Goal: Task Accomplishment & Management: Manage account settings

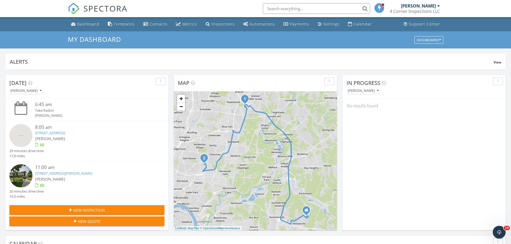
scroll to position [497, 520]
click at [22, 134] on img at bounding box center [20, 135] width 23 height 23
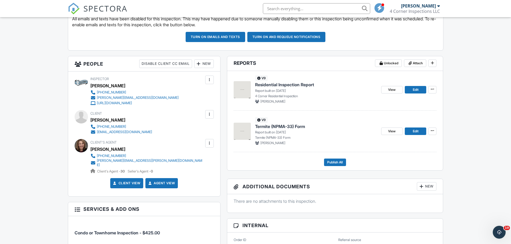
scroll to position [161, 0]
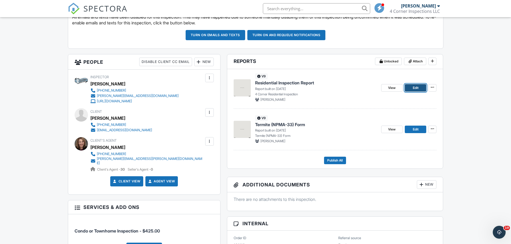
click at [413, 87] on span "Edit" at bounding box center [416, 87] width 6 height 5
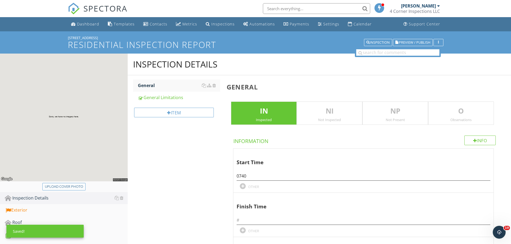
click at [63, 187] on div "Upload cover photo" at bounding box center [64, 186] width 38 height 5
type input "C:\fakepath\2025-8-29-1 (1).jpg"
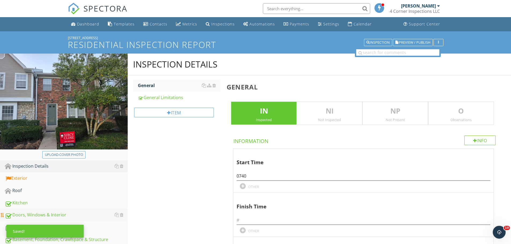
scroll to position [81, 0]
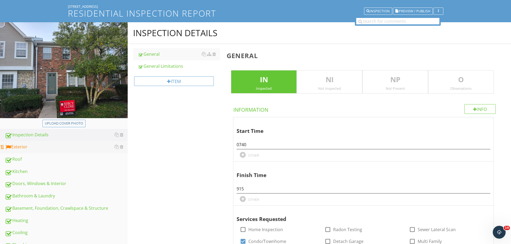
click at [19, 147] on div "Exterior" at bounding box center [66, 147] width 123 height 7
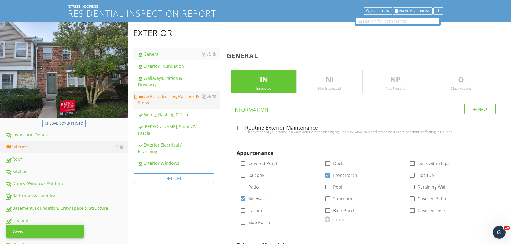
click at [146, 96] on div "Decks, Balconies, Porches & Steps" at bounding box center [179, 99] width 82 height 13
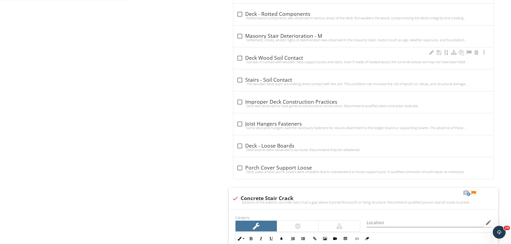
scroll to position [461, 0]
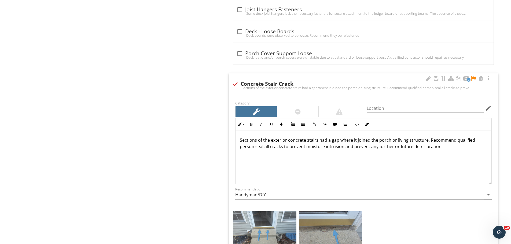
click at [283, 148] on p "Sections of the exterior concrete stairs had a gap where it joined the porch or…" at bounding box center [363, 143] width 247 height 13
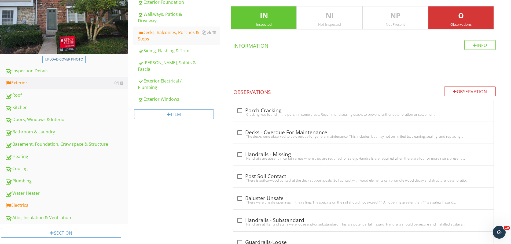
scroll to position [209, 0]
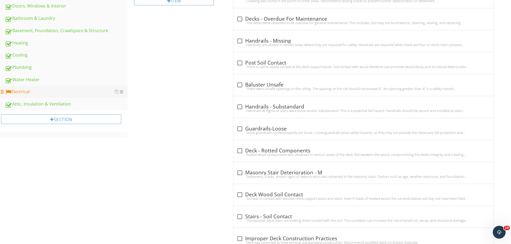
click at [40, 97] on link "Electrical" at bounding box center [66, 92] width 123 height 12
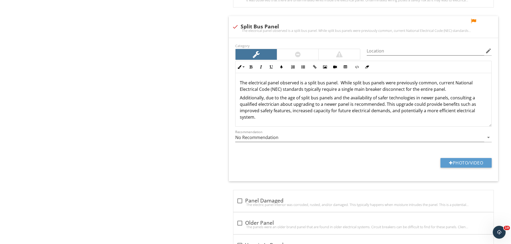
scroll to position [1154, 0]
click at [433, 22] on div at bounding box center [436, 20] width 6 height 5
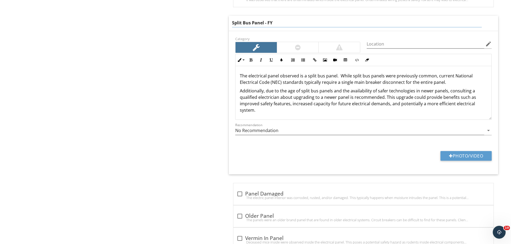
type input "Split Bus Panel - FYI"
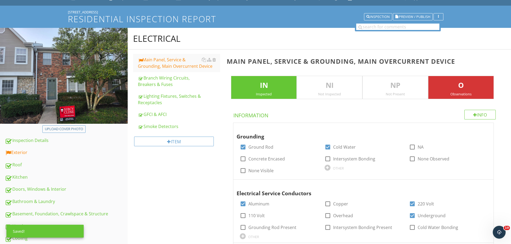
scroll to position [0, 0]
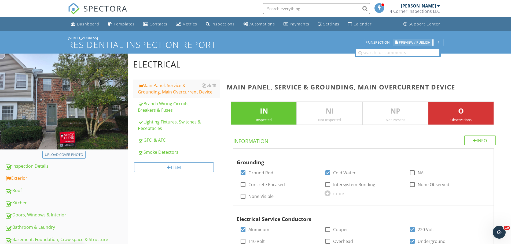
click at [407, 41] on span "Preview / Publish" at bounding box center [414, 42] width 31 height 3
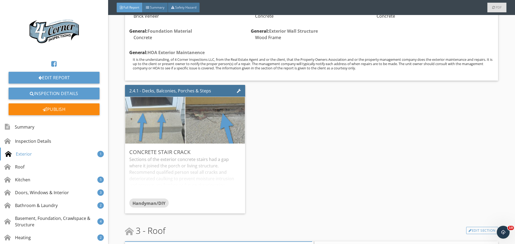
scroll to position [698, 0]
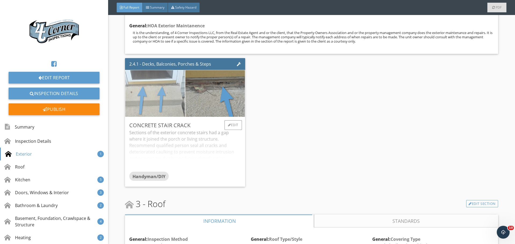
click at [161, 130] on img at bounding box center [155, 93] width 149 height 99
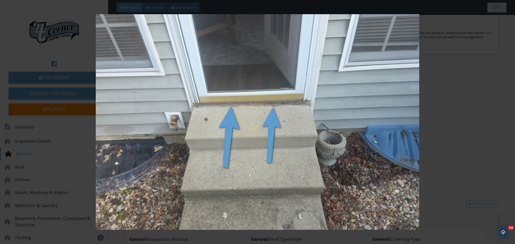
click at [161, 130] on img at bounding box center [257, 122] width 473 height 216
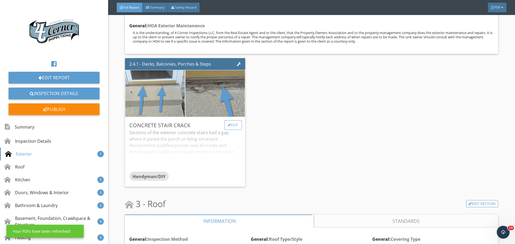
click at [234, 130] on div "Edit" at bounding box center [233, 125] width 17 height 10
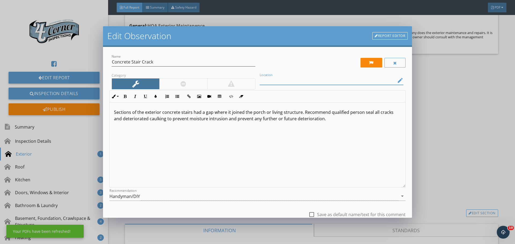
click at [295, 84] on input "Location" at bounding box center [328, 80] width 136 height 9
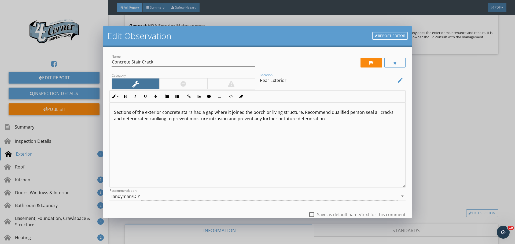
type input "Rear Exterior"
click at [191, 112] on p "Sections of the exterior concrete stairs had a gap where it joined the porch or…" at bounding box center [257, 115] width 287 height 13
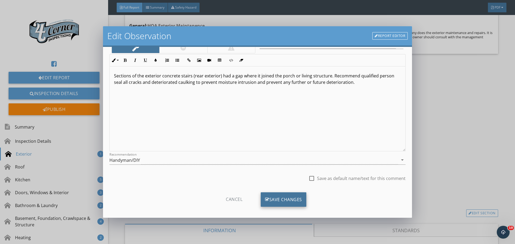
scroll to position [40, 0]
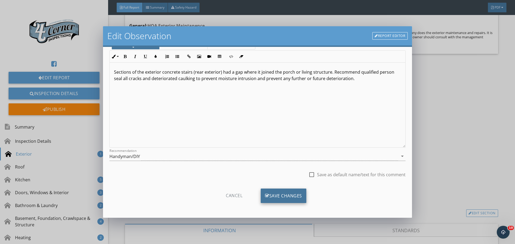
click at [282, 195] on div "Save Changes" at bounding box center [284, 196] width 46 height 14
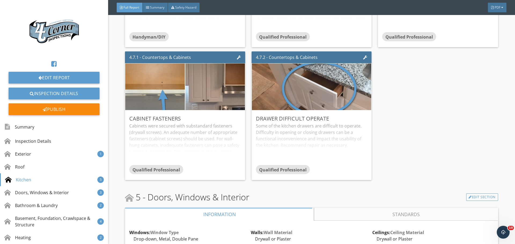
scroll to position [1530, 0]
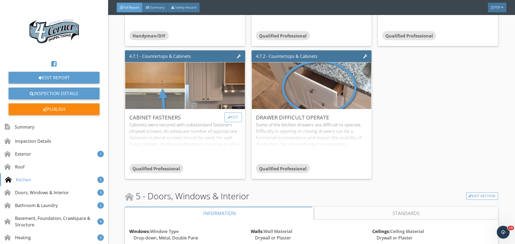
click at [230, 122] on div "Edit" at bounding box center [233, 118] width 17 height 10
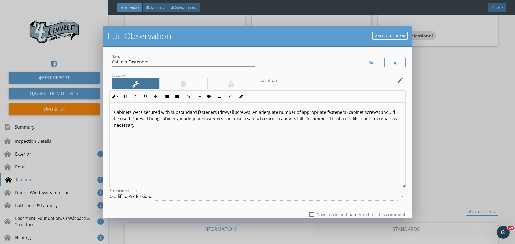
click at [171, 88] on div at bounding box center [183, 84] width 48 height 11
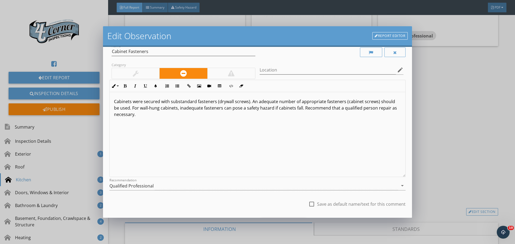
scroll to position [40, 0]
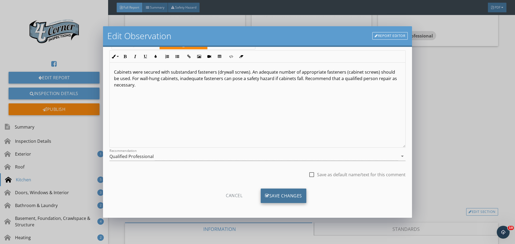
click at [269, 195] on div "Save Changes" at bounding box center [284, 196] width 46 height 14
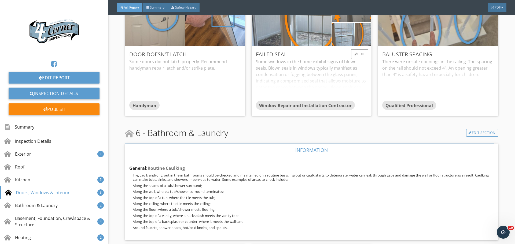
scroll to position [1879, 0]
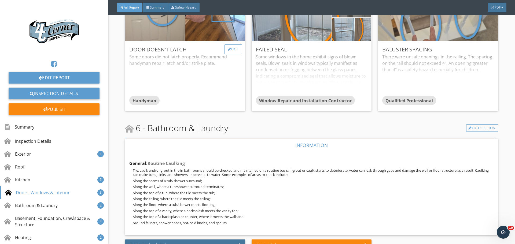
click at [225, 54] on div "Edit" at bounding box center [233, 50] width 17 height 10
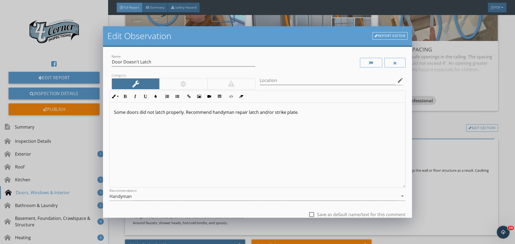
click at [138, 114] on p "Some doors did not latch properly. Recommend handyman repair latch and/or strik…" at bounding box center [257, 112] width 287 height 6
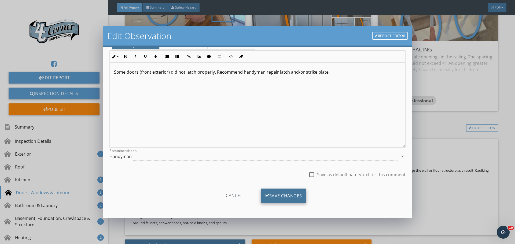
click at [265, 196] on icon at bounding box center [267, 196] width 4 height 6
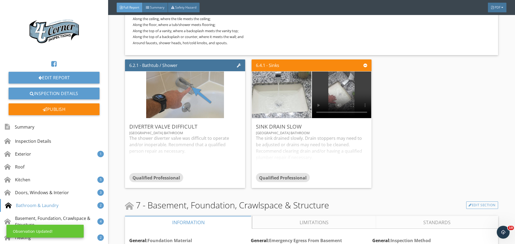
scroll to position [2066, 0]
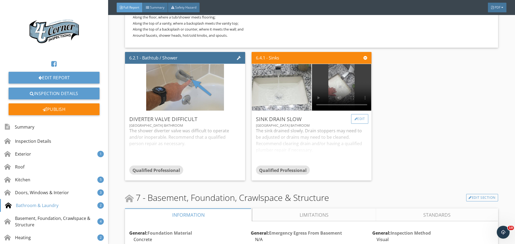
click at [355, 121] on div at bounding box center [356, 119] width 3 height 3
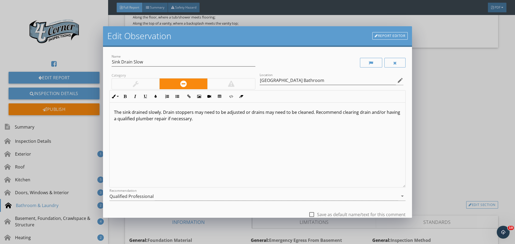
click at [123, 114] on p "The sink drained slowly. Drain stoppers may need to be adjusted or drains may n…" at bounding box center [257, 115] width 287 height 13
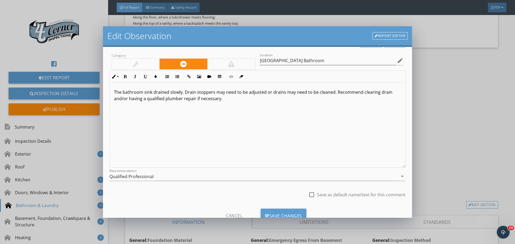
scroll to position [40, 0]
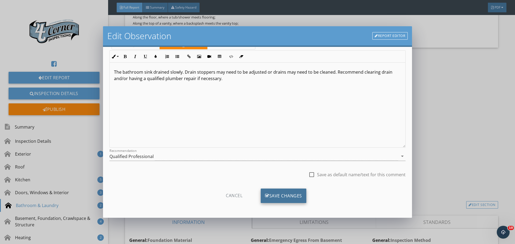
click at [283, 193] on div "Save Changes" at bounding box center [284, 196] width 46 height 14
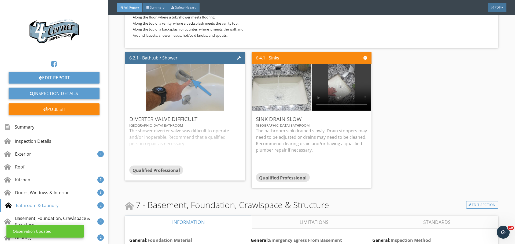
scroll to position [0, 0]
click at [353, 124] on div "Edit" at bounding box center [359, 119] width 17 height 10
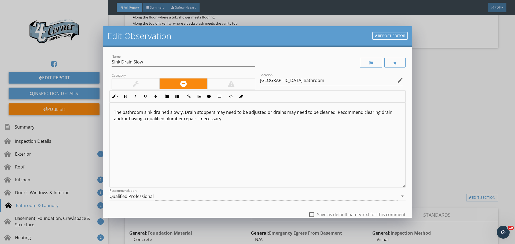
click at [181, 113] on p "The bathroom sink drained slowly. Drain stoppers may need to be adjusted or dra…" at bounding box center [257, 115] width 287 height 13
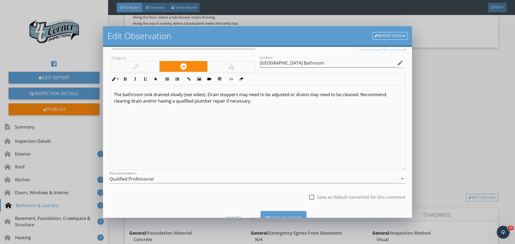
scroll to position [40, 0]
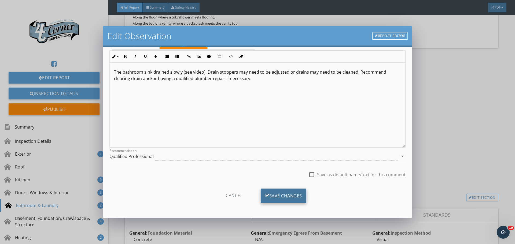
click at [273, 191] on div "Save Changes" at bounding box center [284, 196] width 46 height 14
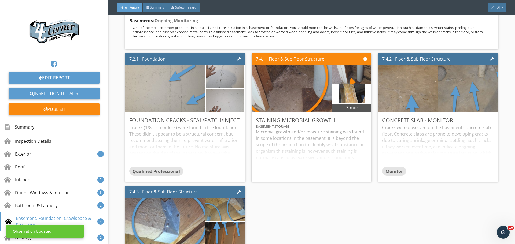
scroll to position [2335, 0]
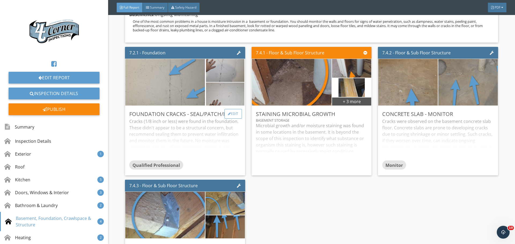
click at [229, 119] on div "Edit" at bounding box center [233, 114] width 17 height 10
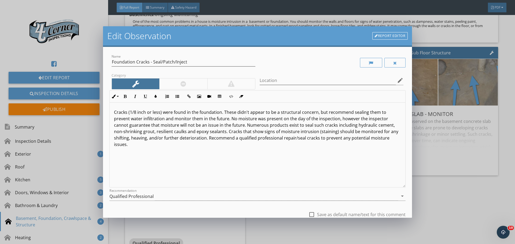
click at [114, 114] on p "Cracks (1/8 inch or less) were found in the foundation. These didn't appear to …" at bounding box center [257, 128] width 287 height 39
click at [210, 113] on p "Minor cracks (1/8 inch or less) were found in the foundation. These didn't appe…" at bounding box center [257, 128] width 287 height 39
click at [244, 112] on p "Minor cracks (1/8 inch or less) were found in the front foundation. These didn'…" at bounding box center [257, 128] width 287 height 39
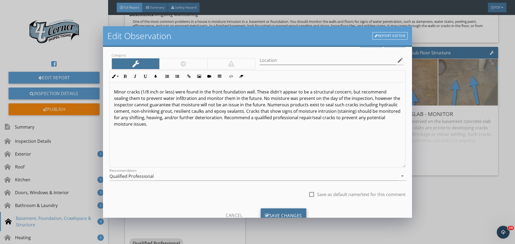
scroll to position [40, 0]
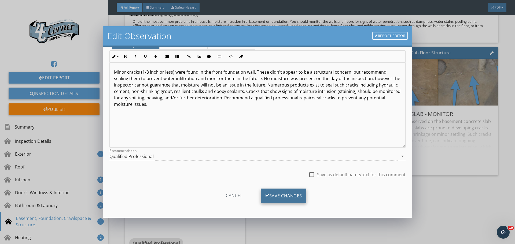
click at [271, 196] on div "Save Changes" at bounding box center [284, 196] width 46 height 14
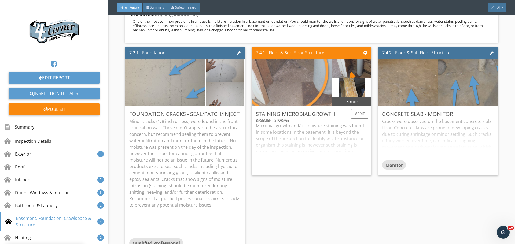
click at [301, 125] on img at bounding box center [291, 82] width 199 height 112
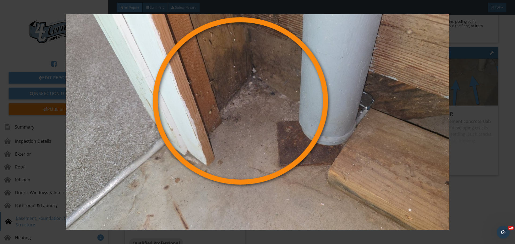
click at [301, 125] on img at bounding box center [257, 122] width 473 height 216
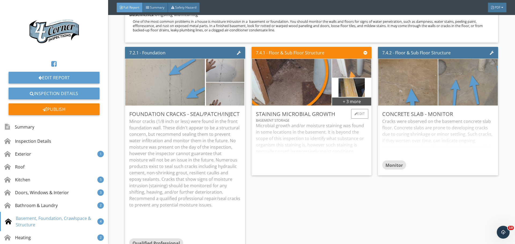
click at [338, 92] on img at bounding box center [351, 68] width 83 height 47
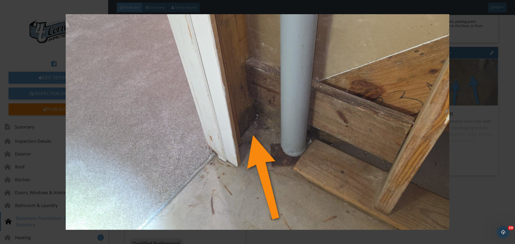
click at [338, 99] on img at bounding box center [257, 122] width 473 height 216
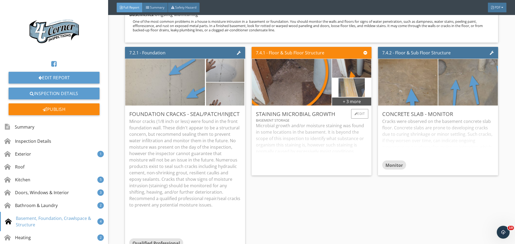
click at [346, 111] on img at bounding box center [352, 87] width 26 height 47
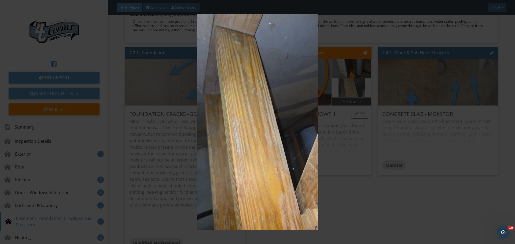
click at [346, 120] on img at bounding box center [257, 122] width 473 height 216
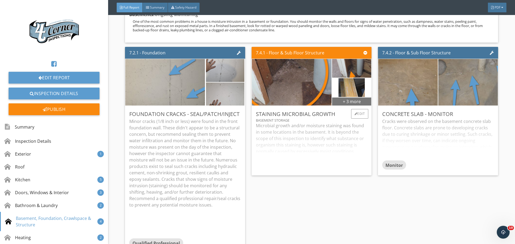
click at [349, 106] on div "+ 3 more" at bounding box center [351, 101] width 39 height 9
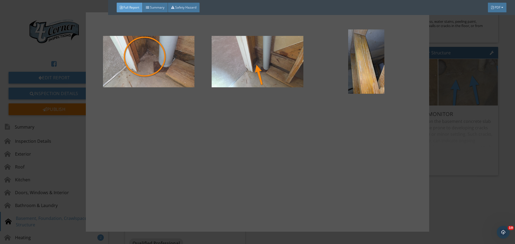
click at [356, 151] on div at bounding box center [367, 154] width 92 height 64
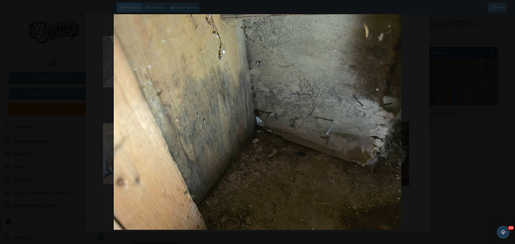
click at [356, 152] on img at bounding box center [257, 122] width 473 height 216
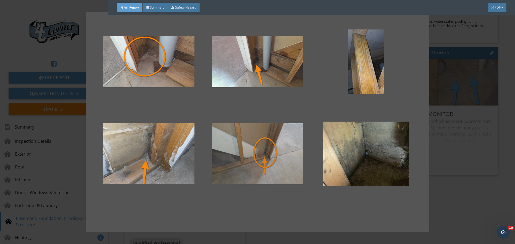
click at [279, 150] on div at bounding box center [258, 154] width 92 height 64
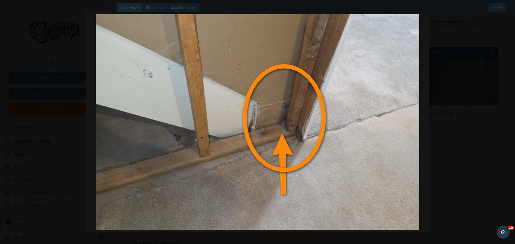
drag, startPoint x: 278, startPoint y: 150, endPoint x: 268, endPoint y: 152, distance: 10.3
click at [278, 151] on img at bounding box center [257, 122] width 473 height 216
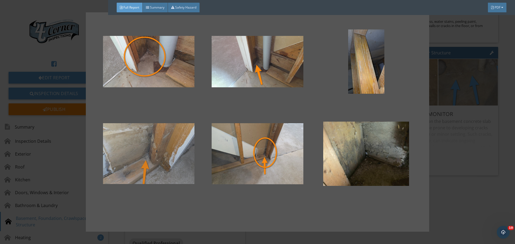
click at [180, 157] on div at bounding box center [149, 154] width 92 height 64
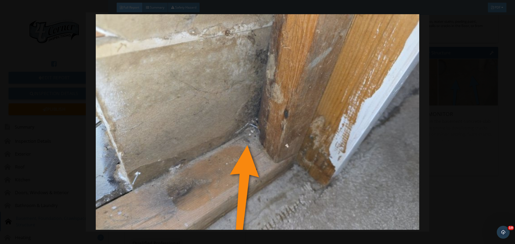
click at [180, 157] on img at bounding box center [257, 122] width 473 height 216
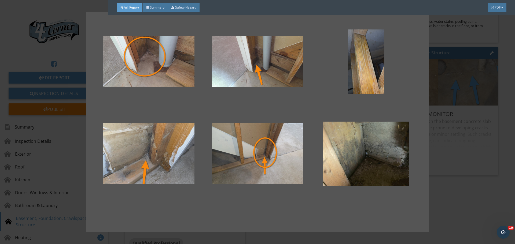
click at [443, 219] on div at bounding box center [257, 122] width 515 height 244
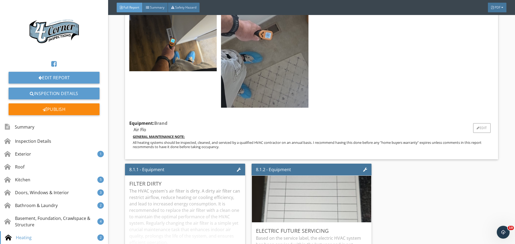
scroll to position [3489, 0]
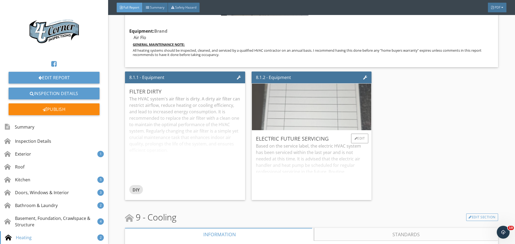
click at [296, 123] on img at bounding box center [311, 107] width 175 height 117
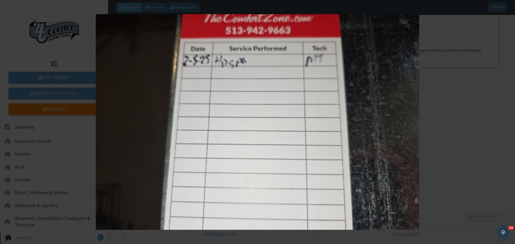
click at [296, 123] on img at bounding box center [257, 122] width 473 height 216
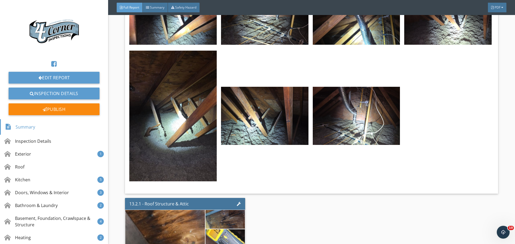
scroll to position [6148, 0]
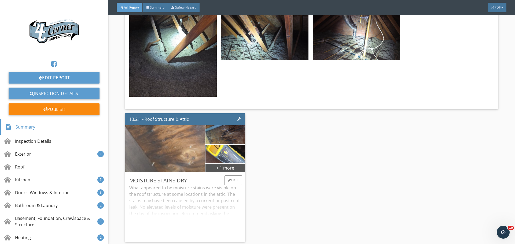
click at [193, 152] on img at bounding box center [165, 148] width 175 height 117
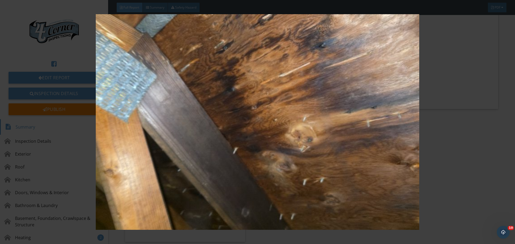
click at [193, 152] on img at bounding box center [257, 122] width 473 height 216
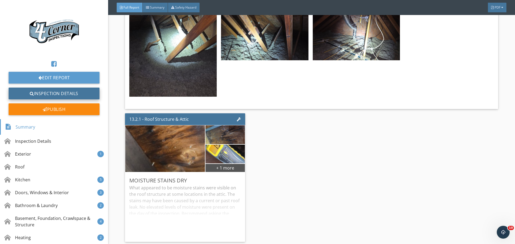
click at [51, 95] on link "Inspection Details" at bounding box center [54, 94] width 91 height 12
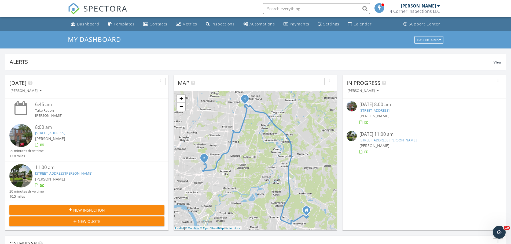
scroll to position [27, 0]
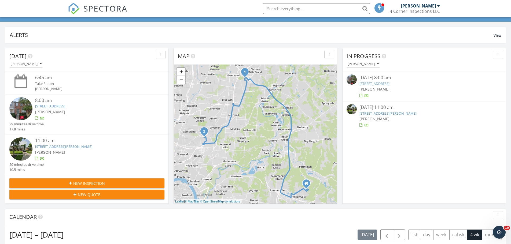
click at [18, 143] on img at bounding box center [20, 149] width 23 height 23
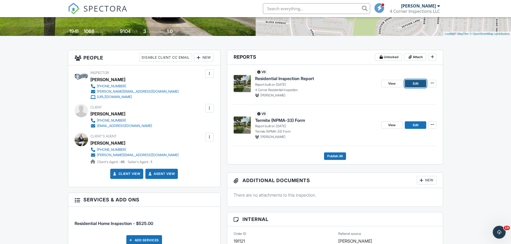
click at [411, 82] on link "Edit" at bounding box center [415, 84] width 21 height 8
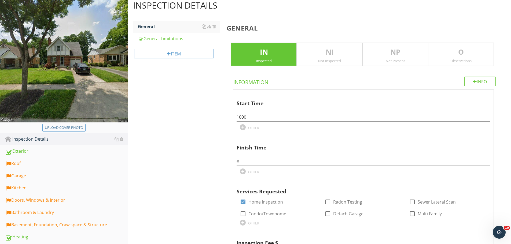
scroll to position [54, 0]
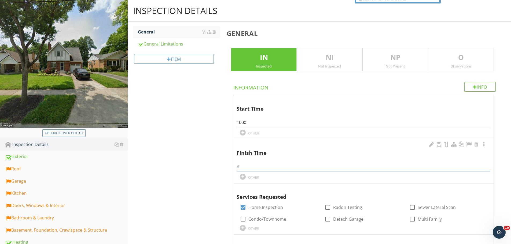
click at [253, 167] on input "text" at bounding box center [364, 167] width 254 height 9
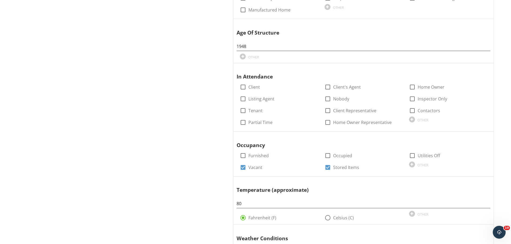
scroll to position [429, 0]
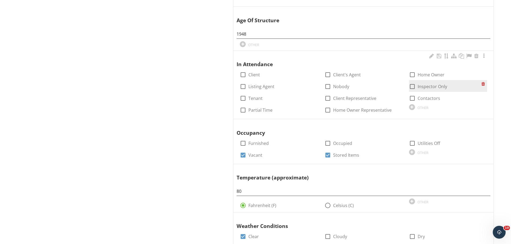
type input "1215"
click at [413, 86] on div at bounding box center [412, 86] width 9 height 9
checkbox input "true"
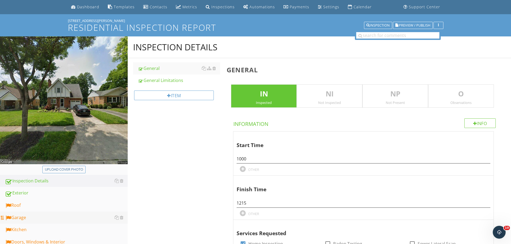
scroll to position [27, 0]
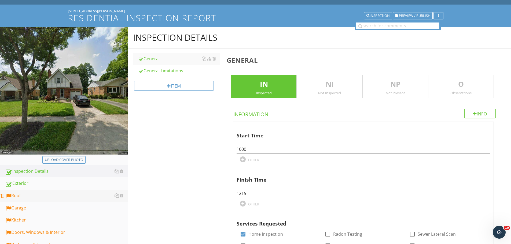
click at [22, 196] on div "Roof" at bounding box center [66, 196] width 123 height 7
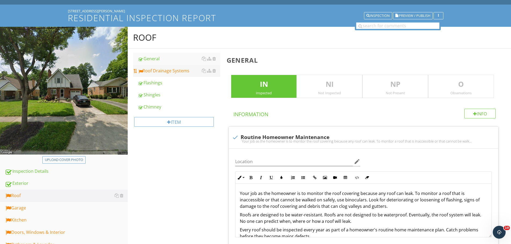
click at [171, 72] on div "Roof Drainage Systems" at bounding box center [179, 71] width 82 height 6
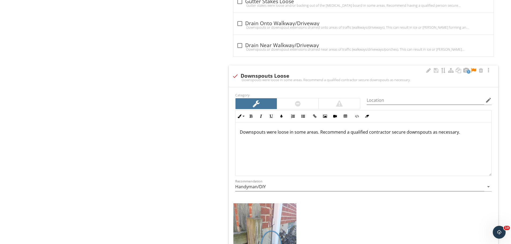
scroll to position [0, 0]
click at [430, 71] on div at bounding box center [428, 70] width 6 height 5
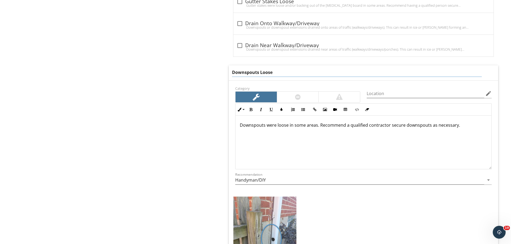
drag, startPoint x: 261, startPoint y: 72, endPoint x: 300, endPoint y: 70, distance: 39.5
click at [300, 70] on input "Downspouts Loose" at bounding box center [357, 72] width 250 height 9
type input "Downspouts Damaged"
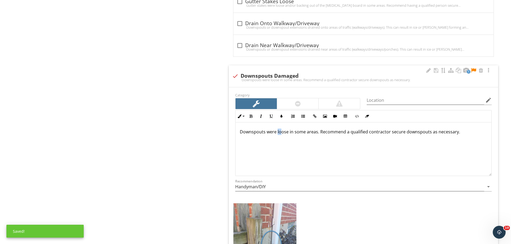
scroll to position [0, 0]
drag, startPoint x: 277, startPoint y: 126, endPoint x: 288, endPoint y: 128, distance: 10.3
click at [288, 128] on div "Downspouts were loose in some areas. Recommend a qualified contractor secure do…" at bounding box center [364, 150] width 256 height 54
drag, startPoint x: 398, startPoint y: 134, endPoint x: 411, endPoint y: 133, distance: 13.2
click at [411, 133] on p "Downspouts were damaged in some areas. Recommend a qualified contractor secure …" at bounding box center [363, 132] width 247 height 6
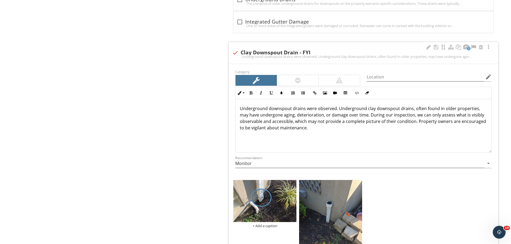
scroll to position [1127, 0]
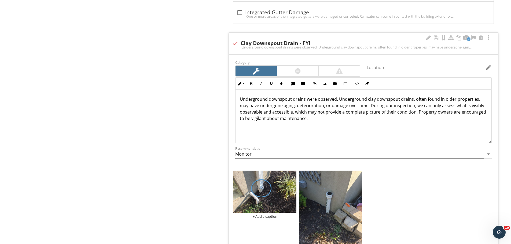
click at [374, 100] on p "Underground downspout drains were observed. Underground clay downspout drains, …" at bounding box center [363, 109] width 247 height 26
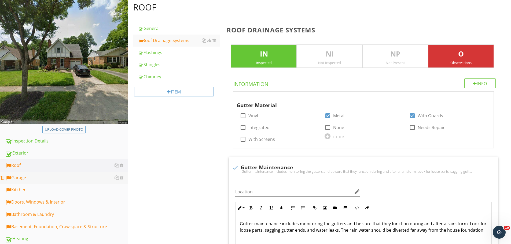
scroll to position [48, 0]
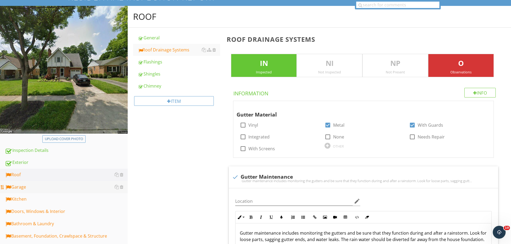
click at [27, 186] on div "Garage" at bounding box center [66, 187] width 123 height 7
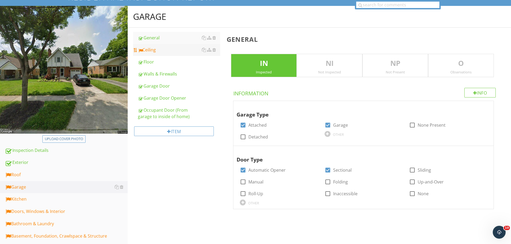
click at [156, 48] on div "Ceiling" at bounding box center [179, 50] width 82 height 6
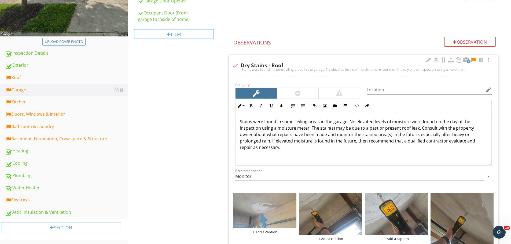
scroll to position [128, 0]
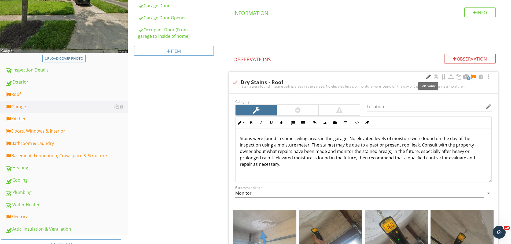
click at [426, 76] on div at bounding box center [428, 76] width 6 height 5
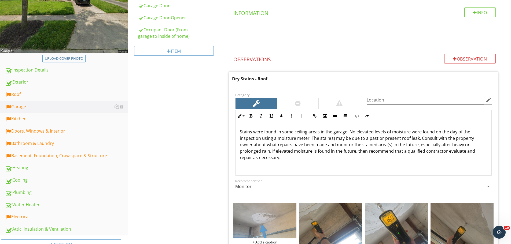
click at [253, 78] on input "Dry Stains - Roof" at bounding box center [357, 79] width 250 height 9
drag, startPoint x: 240, startPoint y: 79, endPoint x: 218, endPoint y: 78, distance: 21.8
click at [219, 78] on div "Garage General Ceiling Floor Walls & Firewalls Garage Door Garage Door Opener O…" at bounding box center [319, 225] width 383 height 600
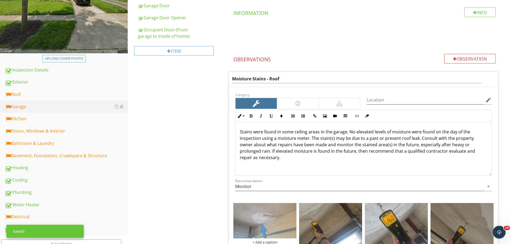
click at [265, 78] on input "Moisture Stains - Roof" at bounding box center [357, 79] width 250 height 9
type input "Moisture Stains/Damage - Roof"
click at [239, 132] on div "Stains were found in some ceiling areas in the garage. No elevated levels of mo…" at bounding box center [364, 149] width 256 height 54
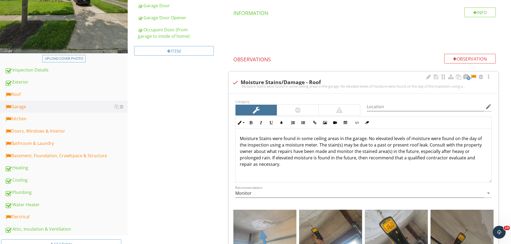
click at [271, 140] on p "Moisture Stains were found in some ceiling areas in the garage. No elevated lev…" at bounding box center [363, 152] width 247 height 32
drag, startPoint x: 428, startPoint y: 145, endPoint x: 437, endPoint y: 145, distance: 8.9
click at [437, 145] on p "Moisture Staining/damage was found in some ceiling areas in the garage. No elev…" at bounding box center [363, 152] width 247 height 32
click at [436, 146] on p "Moisture Staining/damage was found in some ceiling areas in the garage. No elev…" at bounding box center [363, 152] width 247 height 32
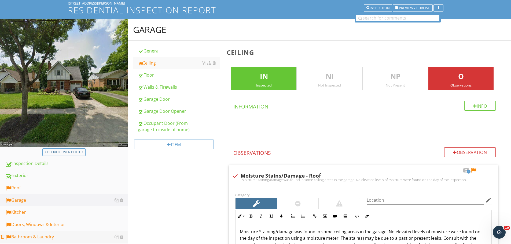
scroll to position [67, 0]
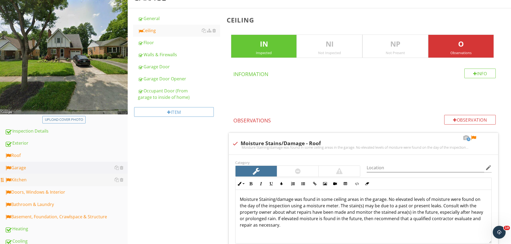
click at [25, 182] on div "Kitchen" at bounding box center [66, 180] width 123 height 7
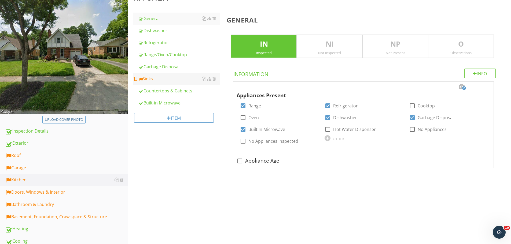
click at [154, 82] on div "Sinks" at bounding box center [179, 79] width 82 height 6
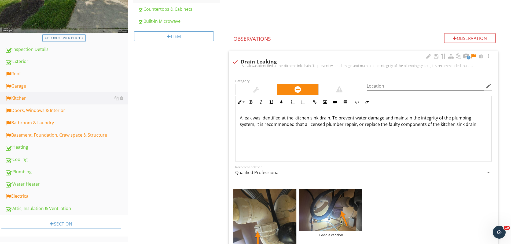
scroll to position [148, 0]
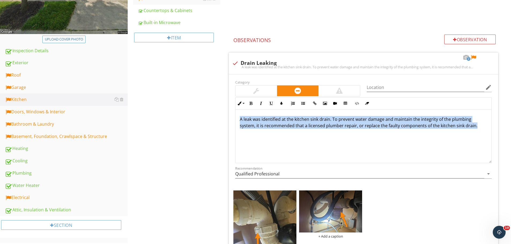
drag, startPoint x: 476, startPoint y: 129, endPoint x: 213, endPoint y: 96, distance: 265.9
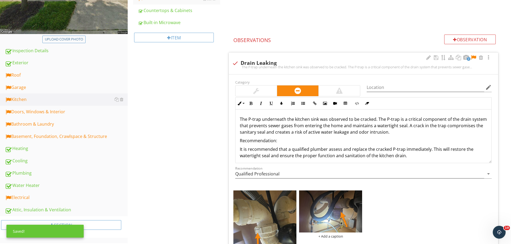
click at [240, 119] on div "The P-trap underneath the kitchen sink was observed to be cracked. The P-trap i…" at bounding box center [364, 138] width 256 height 56
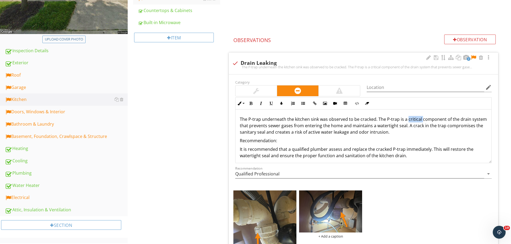
drag, startPoint x: 407, startPoint y: 119, endPoint x: 421, endPoint y: 122, distance: 14.1
click at [421, 122] on p "The P-trap underneath the kitchen sink was observed to be cracked. The P-trap i…" at bounding box center [363, 125] width 247 height 19
drag, startPoint x: 404, startPoint y: 149, endPoint x: 430, endPoint y: 150, distance: 26.0
click at [430, 150] on p "It is recommended that a qualified plumber assess and replace the cracked P-tra…" at bounding box center [363, 152] width 247 height 13
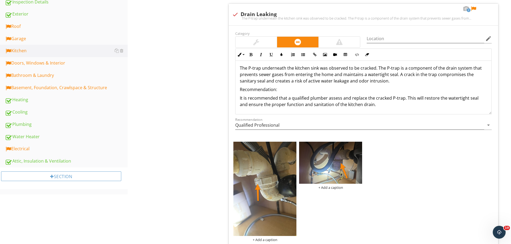
scroll to position [142, 0]
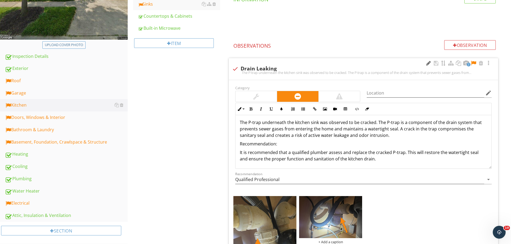
click at [428, 64] on div at bounding box center [428, 63] width 6 height 5
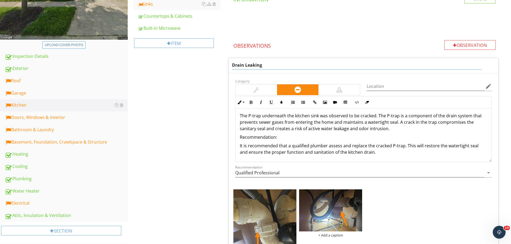
drag, startPoint x: 264, startPoint y: 63, endPoint x: 246, endPoint y: 66, distance: 18.7
click at [246, 66] on input "Drain Leaking" at bounding box center [357, 65] width 250 height 9
type input "Drain Damaged"
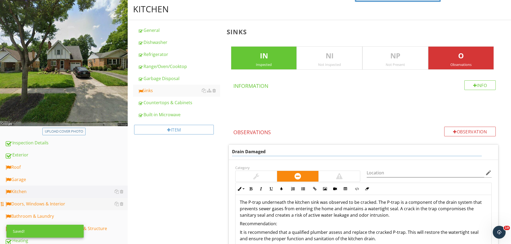
scroll to position [61, 0]
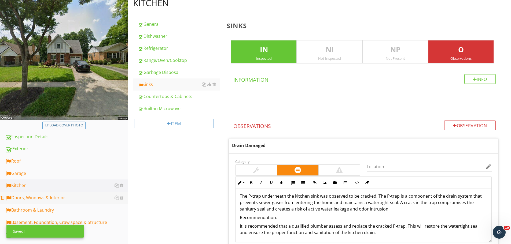
click at [49, 200] on div "Doors, Windows & Interior" at bounding box center [66, 198] width 123 height 7
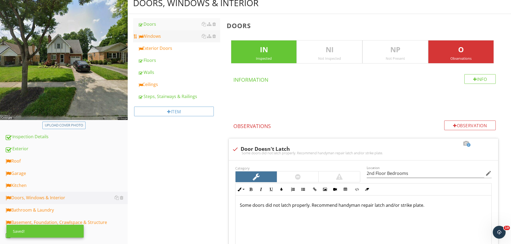
click at [148, 37] on div "Windows" at bounding box center [179, 36] width 82 height 6
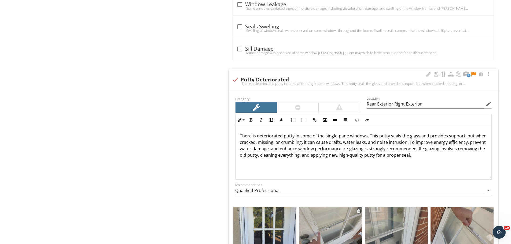
scroll to position [1028, 0]
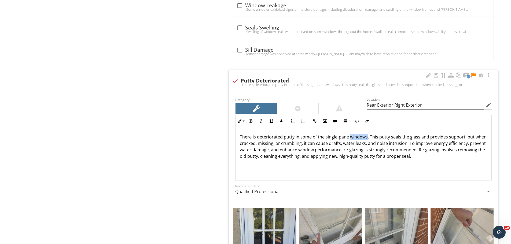
drag, startPoint x: 349, startPoint y: 138, endPoint x: 366, endPoint y: 138, distance: 16.9
click at [366, 138] on p "There is deteriorated putty in some of the single-pane windows. This putty seal…" at bounding box center [363, 147] width 247 height 26
drag, startPoint x: 400, startPoint y: 151, endPoint x: 404, endPoint y: 151, distance: 4.3
click at [404, 151] on p "There is deteriorated putty in some of the single-pane glass (exterior doors). …" at bounding box center [363, 147] width 247 height 26
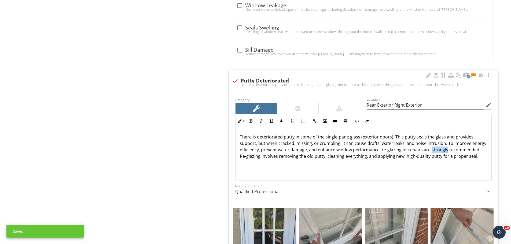
drag, startPoint x: 429, startPoint y: 150, endPoint x: 445, endPoint y: 150, distance: 15.8
click at [445, 150] on p "There is deteriorated putty in some of the single-pane glass (exterior doors). …" at bounding box center [363, 147] width 247 height 26
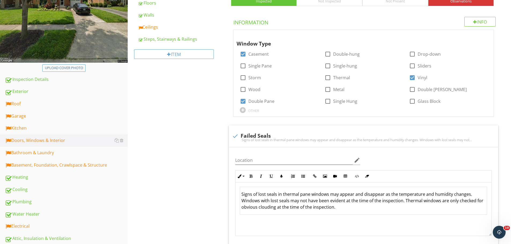
scroll to position [44, 0]
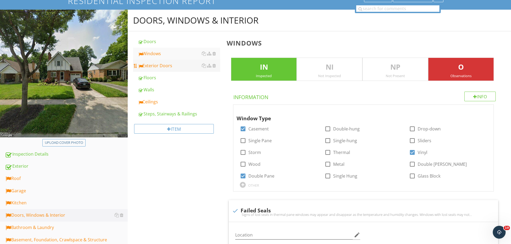
click at [156, 68] on div "Exterior Doors" at bounding box center [179, 66] width 82 height 6
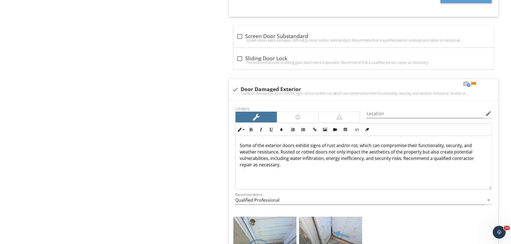
scroll to position [500, 0]
drag, startPoint x: 326, startPoint y: 145, endPoint x: 334, endPoint y: 146, distance: 8.6
click at [334, 146] on p "Some of the exterior doors exhibit signs of rust and/or rot, which can compromi…" at bounding box center [363, 155] width 247 height 26
drag, startPoint x: 294, startPoint y: 153, endPoint x: 281, endPoint y: 155, distance: 13.0
click at [281, 155] on p "Some of the exterior doors exhibit signs of damage and/or rot, which can compro…" at bounding box center [363, 155] width 247 height 26
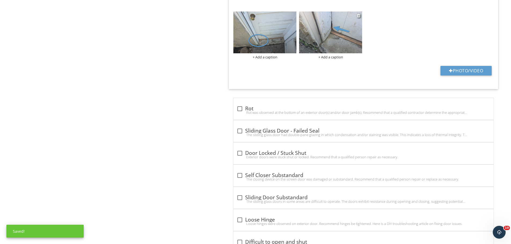
scroll to position [495, 0]
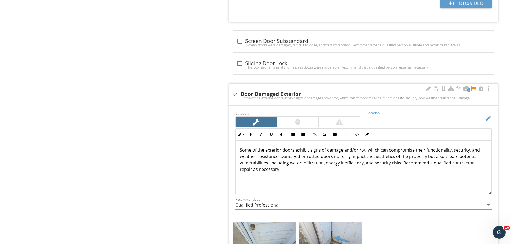
click at [390, 119] on input "Location" at bounding box center [426, 118] width 118 height 9
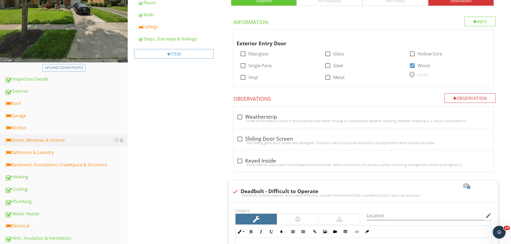
scroll to position [39, 0]
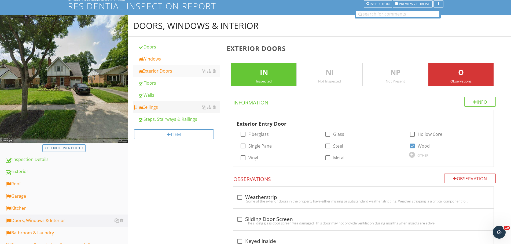
type input "Rear Exterior"
click at [167, 109] on div "Ceilings" at bounding box center [179, 107] width 82 height 6
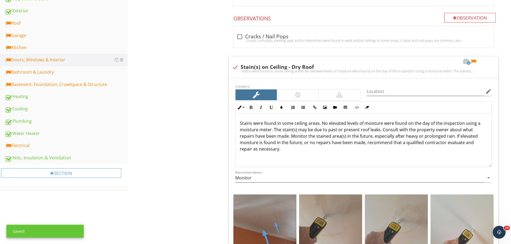
scroll to position [0, 0]
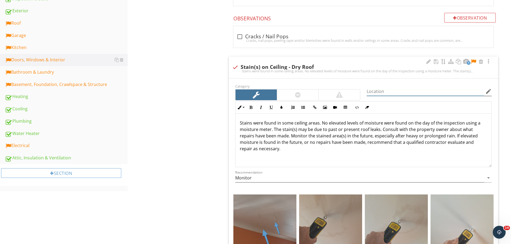
click at [385, 90] on input "Location" at bounding box center [426, 91] width 118 height 9
type input "Living Room"
click at [240, 123] on p "Stains were found in some ceiling areas. No elevated levels of moisture were fo…" at bounding box center [363, 136] width 247 height 32
drag, startPoint x: 374, startPoint y: 130, endPoint x: 382, endPoint y: 131, distance: 7.8
click at [382, 131] on p "Moisture stains were found in some ceiling areas. No elevated levels of moistur…" at bounding box center [363, 136] width 247 height 32
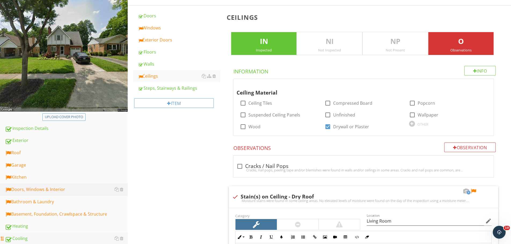
scroll to position [107, 0]
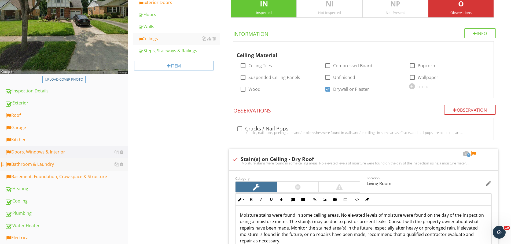
click at [47, 167] on div "Bathroom & Laundry" at bounding box center [66, 164] width 123 height 7
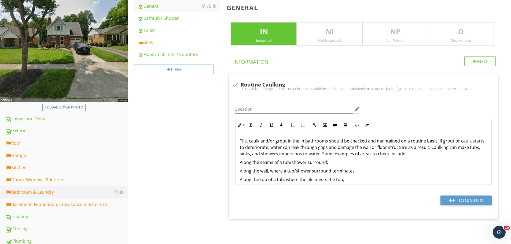
scroll to position [54, 0]
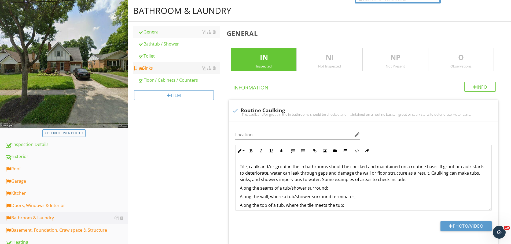
click at [159, 69] on div "Sinks" at bounding box center [179, 68] width 82 height 6
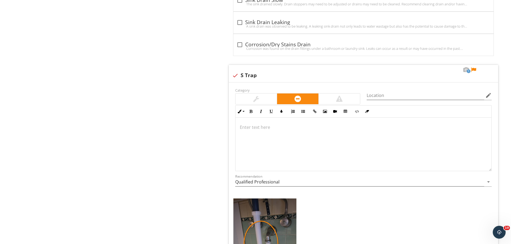
scroll to position [564, 0]
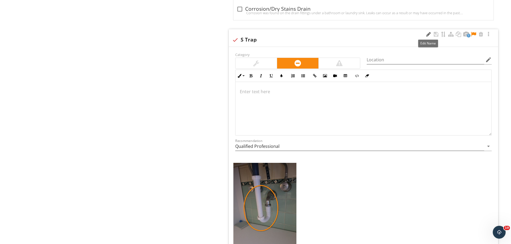
click at [426, 36] on div at bounding box center [428, 34] width 6 height 5
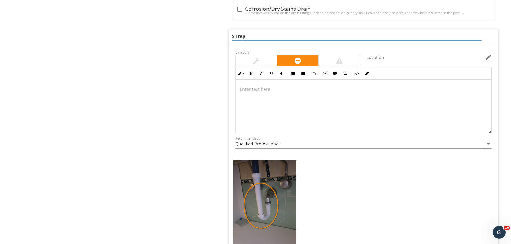
drag, startPoint x: 256, startPoint y: 35, endPoint x: 209, endPoint y: 40, distance: 47.7
click at [209, 40] on div "Bathroom & Laundry General Bathtub / Shower Toilet Sinks Floor / Cabinets / Cou…" at bounding box center [319, 131] width 383 height 1282
type input "Backwards P Trap"
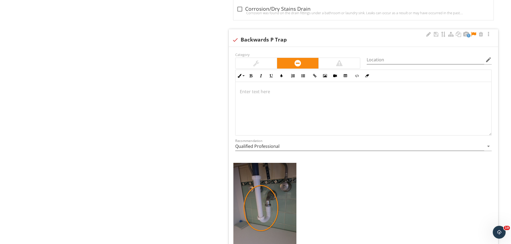
click at [268, 108] on div at bounding box center [364, 109] width 256 height 54
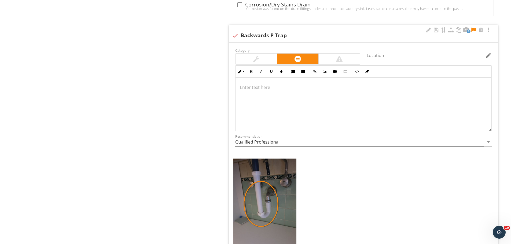
scroll to position [2, 0]
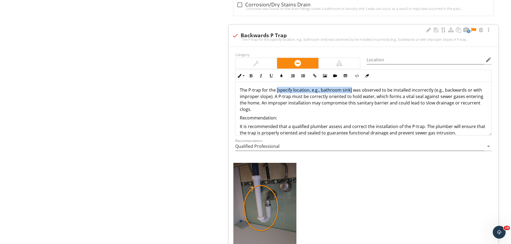
drag, startPoint x: 277, startPoint y: 91, endPoint x: 350, endPoint y: 93, distance: 73.6
click at [350, 93] on p "The P-trap for the [specify location, e.g., bathroom sink] was observed to be i…" at bounding box center [363, 100] width 247 height 26
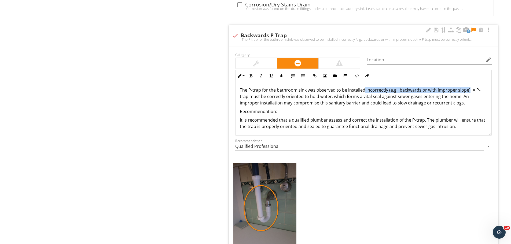
drag, startPoint x: 363, startPoint y: 90, endPoint x: 467, endPoint y: 91, distance: 104.1
click at [467, 91] on p "The P-trap for the bathroom sink was observed to be installed incorrectly (e.g.…" at bounding box center [363, 96] width 247 height 19
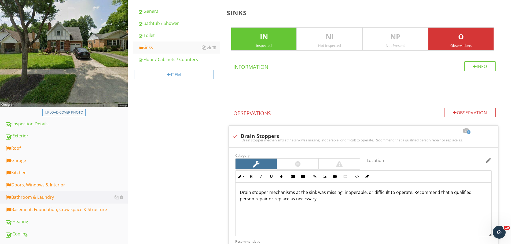
scroll to position [105, 0]
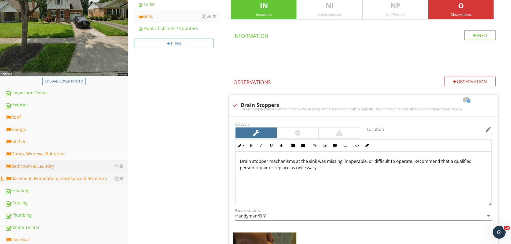
click at [55, 179] on div "Basement, Foundation, Crawlspace & Structure" at bounding box center [66, 179] width 123 height 7
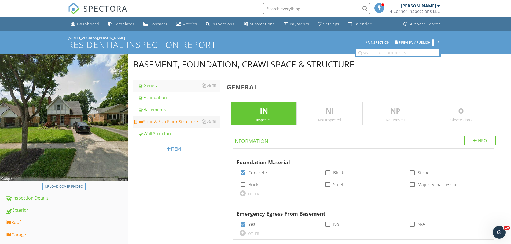
click at [166, 119] on div "Floor & Sub Floor Structure" at bounding box center [179, 122] width 82 height 6
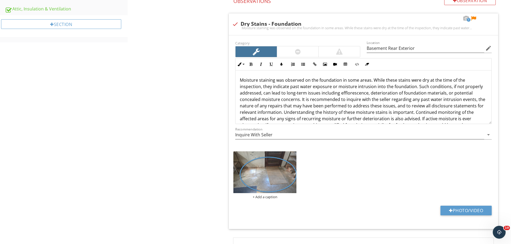
scroll to position [295, 0]
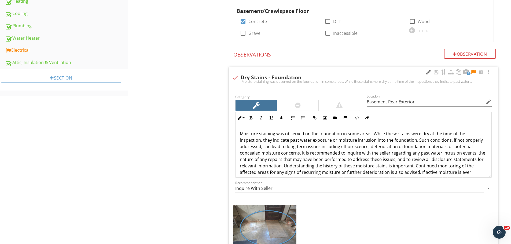
click at [427, 72] on div at bounding box center [428, 72] width 6 height 5
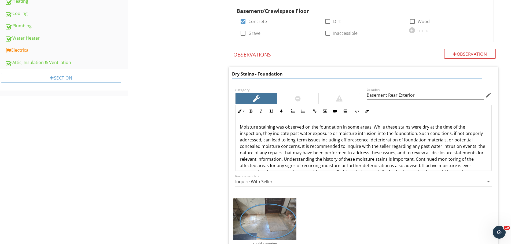
drag, startPoint x: 293, startPoint y: 75, endPoint x: 209, endPoint y: 76, distance: 83.5
type input "o"
type input "Moisture Staining Basement"
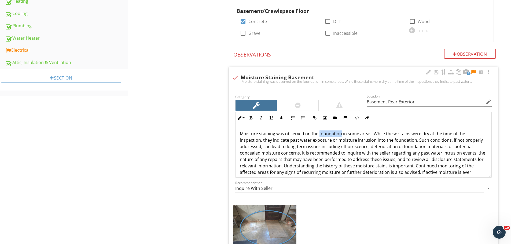
drag, startPoint x: 319, startPoint y: 128, endPoint x: 341, endPoint y: 126, distance: 22.4
click at [341, 126] on div "Moisture staining was observed on the foundation in some areas. While these sta…" at bounding box center [364, 156] width 256 height 64
drag, startPoint x: 392, startPoint y: 141, endPoint x: 414, endPoint y: 140, distance: 21.5
click at [414, 140] on p "Moisture staining was observed on the basement floor in some areas. While these…" at bounding box center [363, 157] width 247 height 52
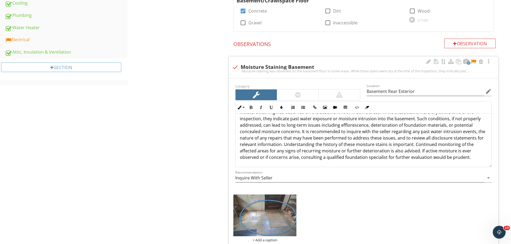
scroll to position [268, 0]
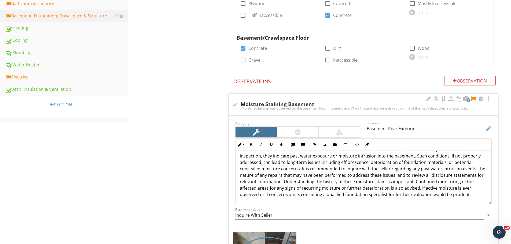
drag, startPoint x: 418, startPoint y: 126, endPoint x: 398, endPoint y: 131, distance: 20.8
click at [398, 131] on input "Basement Rear Exterior" at bounding box center [426, 129] width 118 height 9
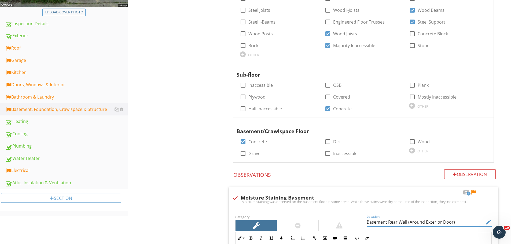
scroll to position [184, 0]
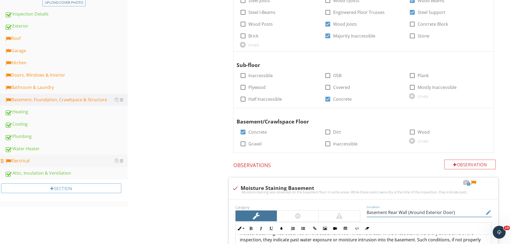
type input "Basement Rear Wall (Around Exterior Door)"
click at [49, 165] on div "Electrical" at bounding box center [66, 161] width 123 height 7
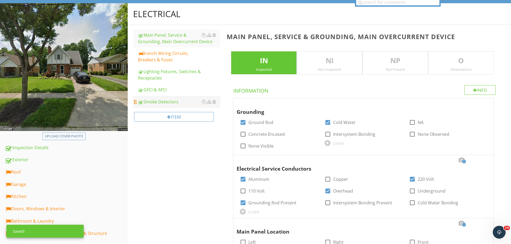
scroll to position [50, 0]
click at [168, 63] on div "Branch Wiring Circuits, Breakers & Fuses" at bounding box center [179, 56] width 82 height 13
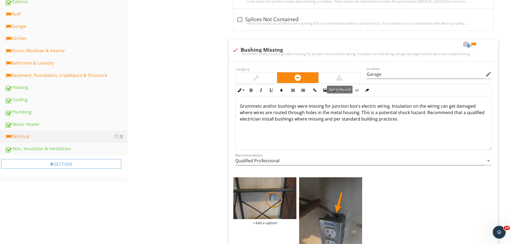
scroll to position [211, 0]
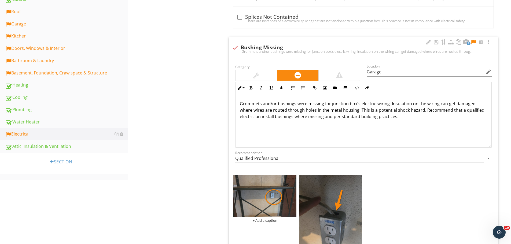
click at [260, 76] on div at bounding box center [256, 75] width 41 height 11
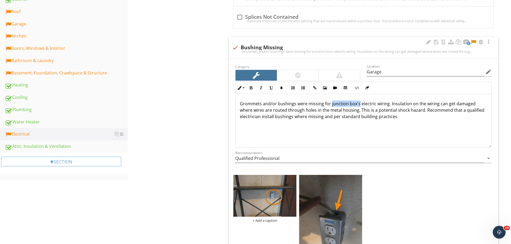
drag, startPoint x: 330, startPoint y: 105, endPoint x: 358, endPoint y: 104, distance: 27.4
click at [358, 104] on p "Grommets and/or bushings were missing for junction box's electric wiring. Insul…" at bounding box center [363, 110] width 247 height 19
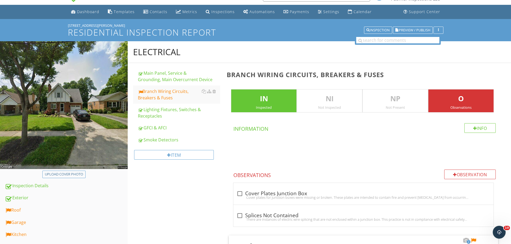
scroll to position [0, 0]
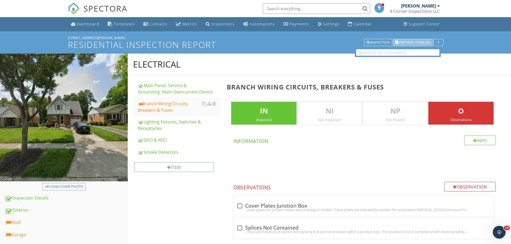
click at [413, 44] on span "Preview / Publish" at bounding box center [414, 42] width 31 height 3
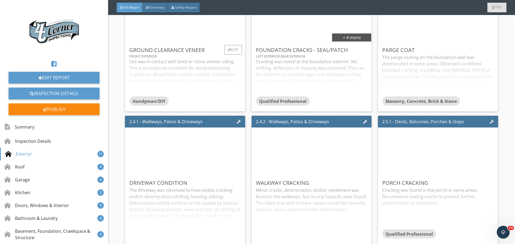
scroll to position [832, 0]
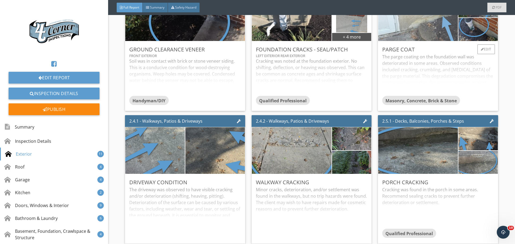
click at [424, 67] on img at bounding box center [418, 17] width 175 height 117
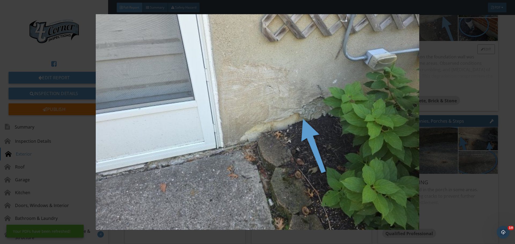
click at [424, 67] on img at bounding box center [257, 122] width 473 height 216
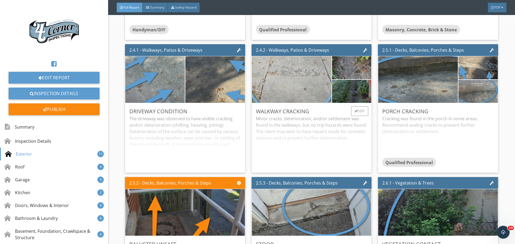
scroll to position [912, 0]
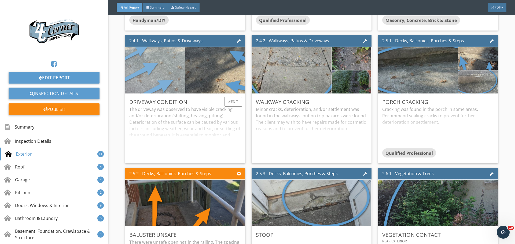
click at [148, 119] on img at bounding box center [155, 70] width 149 height 99
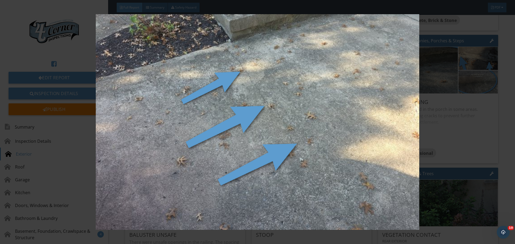
click at [148, 119] on img at bounding box center [257, 122] width 473 height 216
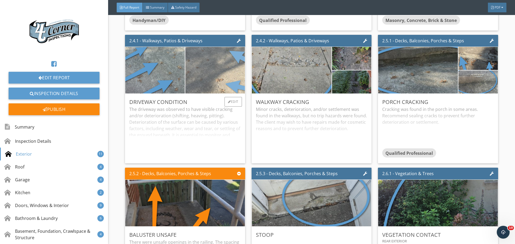
click at [207, 120] on img at bounding box center [215, 70] width 149 height 99
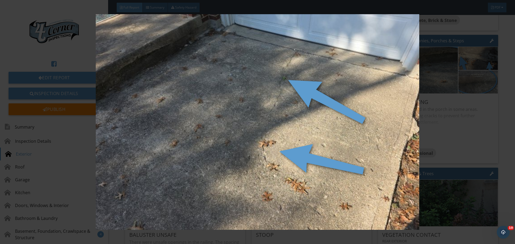
click at [207, 119] on img at bounding box center [257, 122] width 473 height 216
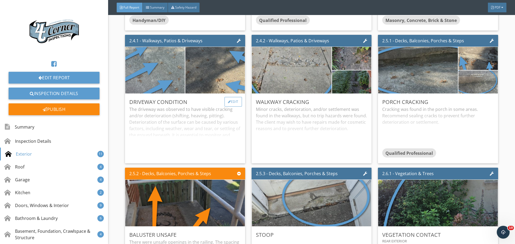
click at [233, 107] on div "Edit" at bounding box center [233, 102] width 17 height 10
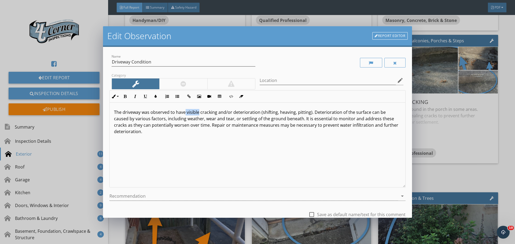
drag, startPoint x: 185, startPoint y: 114, endPoint x: 198, endPoint y: 112, distance: 12.4
click at [198, 112] on p "The driveway was observed to have visible cracking and/or deterioration (shifti…" at bounding box center [257, 122] width 287 height 26
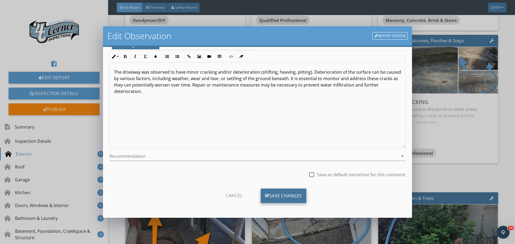
click at [279, 193] on div "Save Changes" at bounding box center [284, 196] width 46 height 14
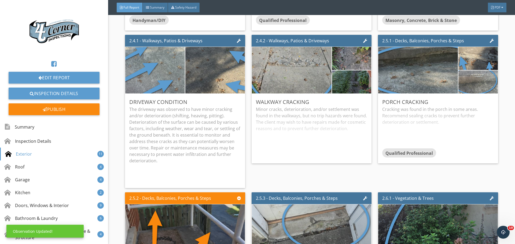
scroll to position [0, 0]
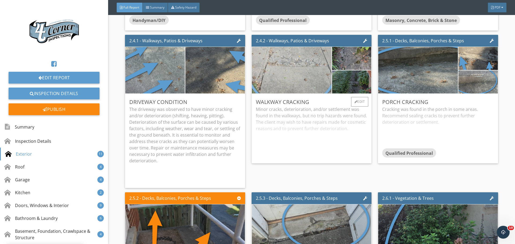
click at [314, 117] on img at bounding box center [291, 70] width 175 height 117
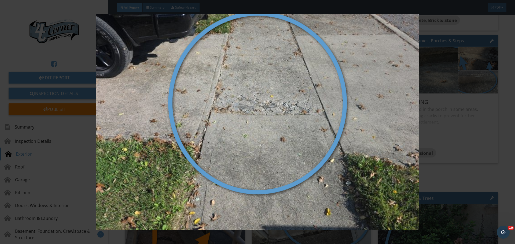
click at [314, 117] on img at bounding box center [257, 122] width 473 height 216
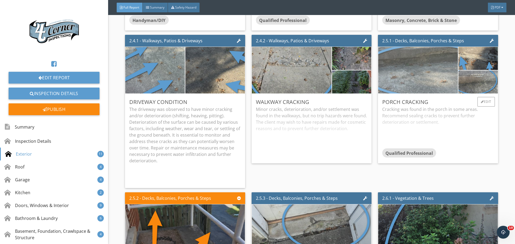
click at [412, 106] on img at bounding box center [418, 70] width 175 height 117
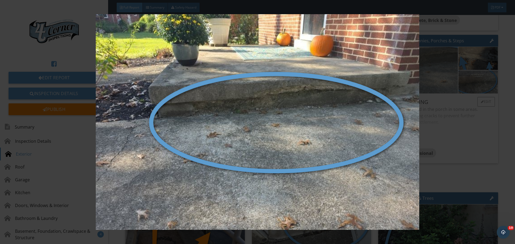
click at [412, 106] on img at bounding box center [257, 122] width 473 height 216
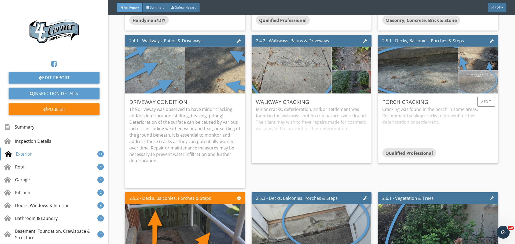
click at [474, 111] on img at bounding box center [478, 82] width 87 height 58
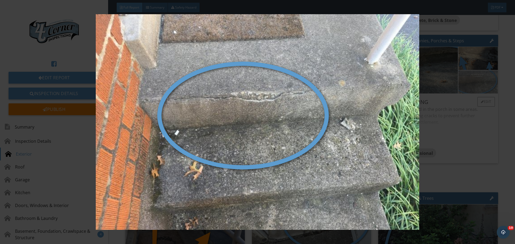
click at [474, 115] on img at bounding box center [257, 122] width 473 height 216
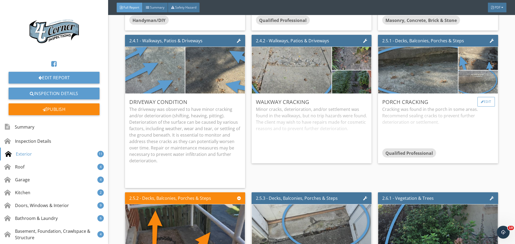
click at [481, 104] on div at bounding box center [482, 101] width 3 height 3
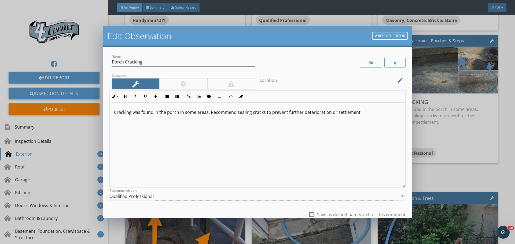
click at [266, 83] on input "Location" at bounding box center [328, 80] width 136 height 9
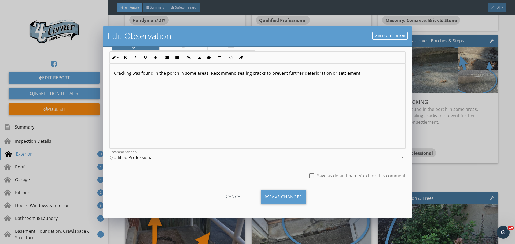
scroll to position [40, 0]
type input "Front & Right Exterior"
click at [280, 191] on div "Save Changes" at bounding box center [284, 196] width 46 height 14
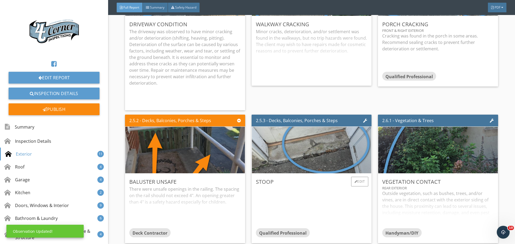
scroll to position [1073, 0]
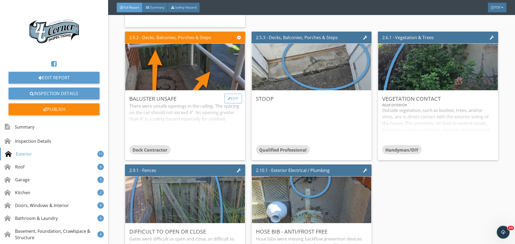
click at [231, 104] on div "Edit" at bounding box center [233, 99] width 17 height 10
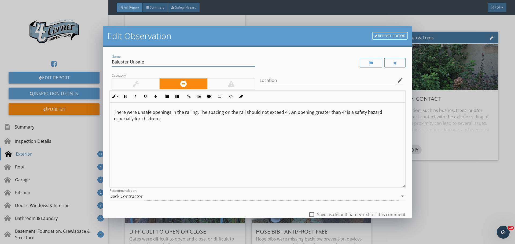
drag, startPoint x: 157, startPoint y: 60, endPoint x: 59, endPoint y: 56, distance: 98.3
click at [59, 57] on div "Edit Observation Report Editor Name Baluster Unsafe Category Location edit Inli…" at bounding box center [257, 122] width 515 height 244
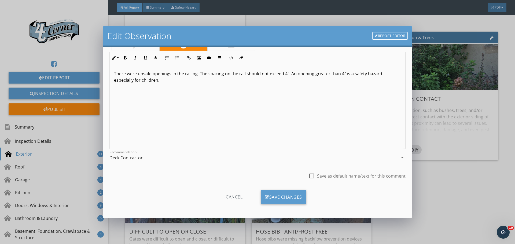
scroll to position [40, 0]
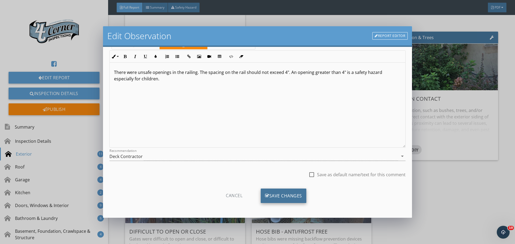
type input "Railing Unsafe Openings"
click at [269, 194] on div "Save Changes" at bounding box center [284, 196] width 46 height 14
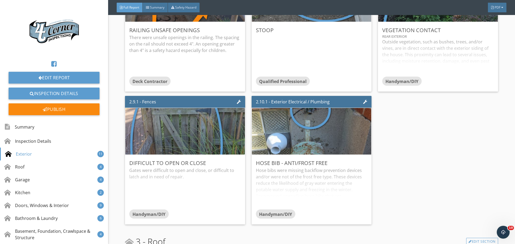
scroll to position [1181, 0]
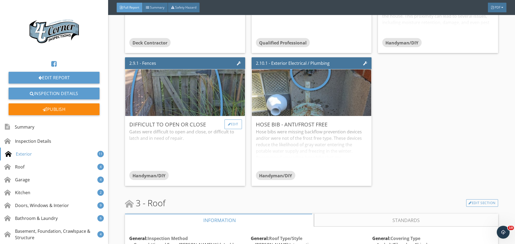
click at [232, 129] on div "Edit" at bounding box center [233, 125] width 17 height 10
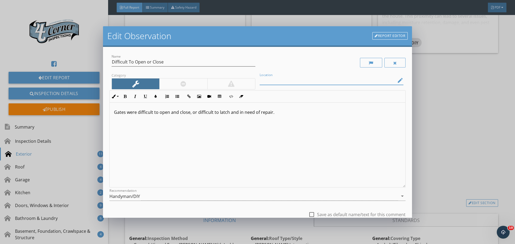
click at [271, 81] on input "Location" at bounding box center [328, 80] width 136 height 9
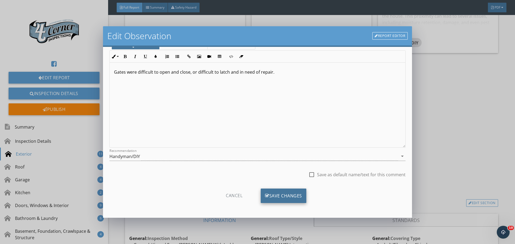
type input "Right Exterior"
click at [299, 193] on div "Save Changes" at bounding box center [284, 196] width 46 height 14
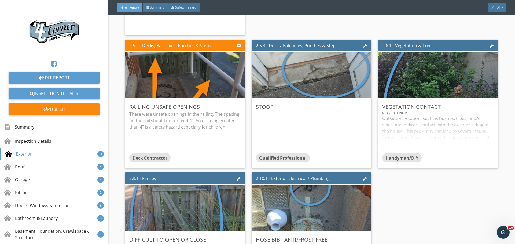
scroll to position [1073, 0]
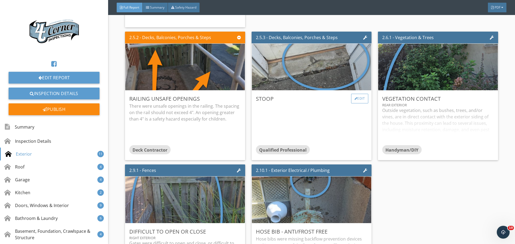
click at [358, 104] on div "Edit" at bounding box center [359, 99] width 17 height 10
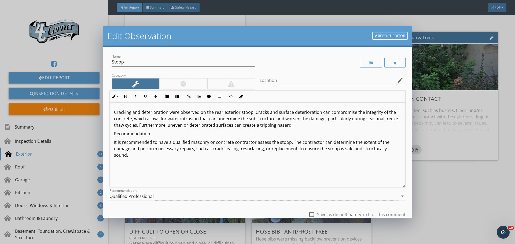
scroll to position [0, 0]
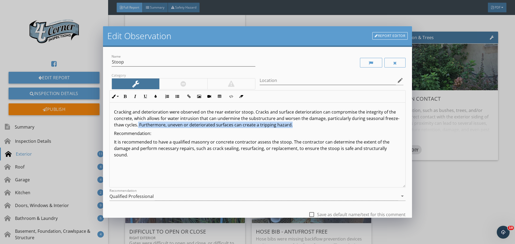
drag, startPoint x: 152, startPoint y: 124, endPoint x: 319, endPoint y: 126, distance: 166.7
click at [319, 126] on p "Cracking and deterioration were observed on the rear exterior stoop. Cracks and…" at bounding box center [257, 118] width 287 height 19
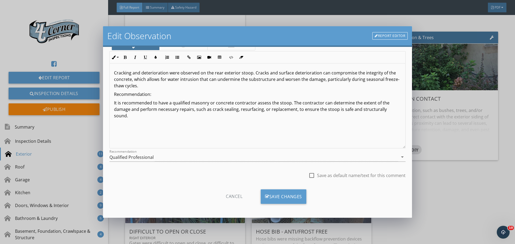
scroll to position [40, 0]
click at [280, 198] on div "Save Changes" at bounding box center [284, 196] width 46 height 14
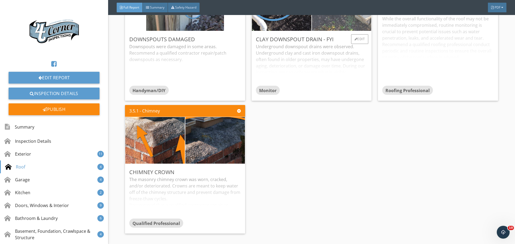
scroll to position [2227, 0]
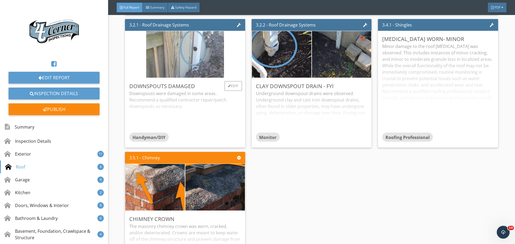
click at [208, 91] on img at bounding box center [185, 54] width 78 height 117
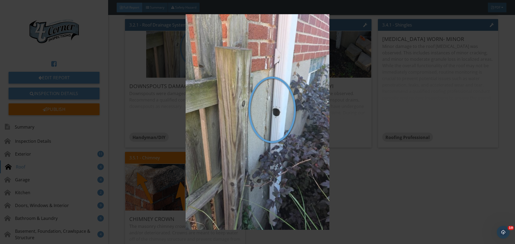
click at [222, 98] on img at bounding box center [257, 122] width 473 height 216
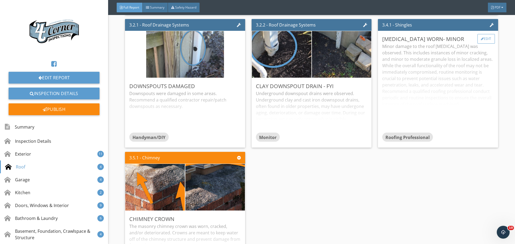
click at [481, 44] on div "Edit" at bounding box center [486, 39] width 17 height 10
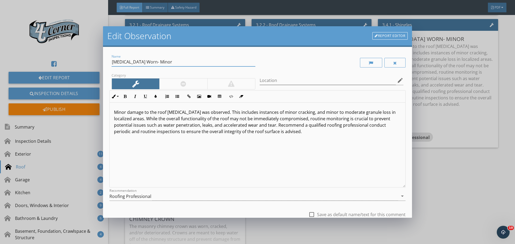
drag, startPoint x: 197, startPoint y: 60, endPoint x: 61, endPoint y: 71, distance: 136.3
click at [61, 71] on div "Edit Observation Report Editor Name Shingles Worn- Minor Category Location edit…" at bounding box center [257, 122] width 515 height 244
type input "Roof Surface Condition"
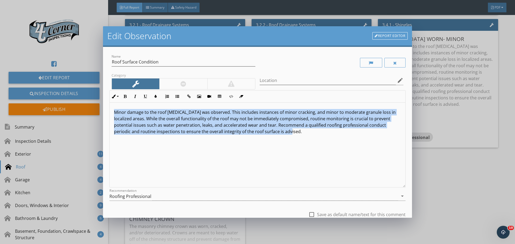
drag, startPoint x: 318, startPoint y: 138, endPoint x: 15, endPoint y: 81, distance: 308.2
click at [15, 82] on div "Edit Observation Report Editor Name Roof Surface Condition Category Location ed…" at bounding box center [257, 122] width 515 height 244
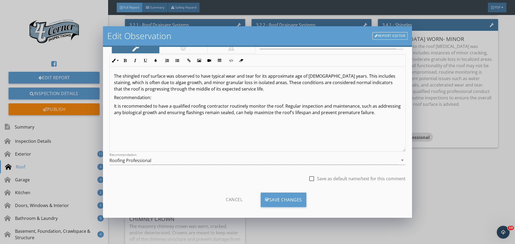
scroll to position [40, 0]
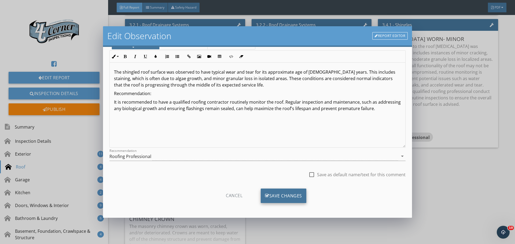
click at [286, 194] on div "Save Changes" at bounding box center [284, 196] width 46 height 14
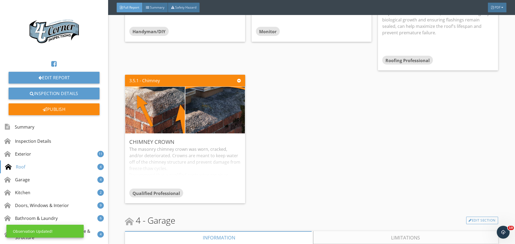
scroll to position [2335, 0]
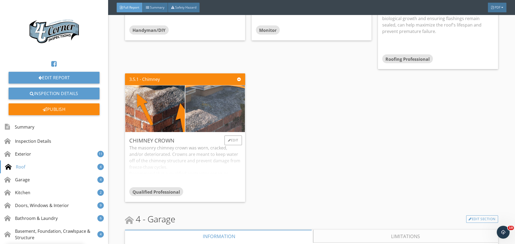
click at [220, 148] on img at bounding box center [215, 109] width 149 height 84
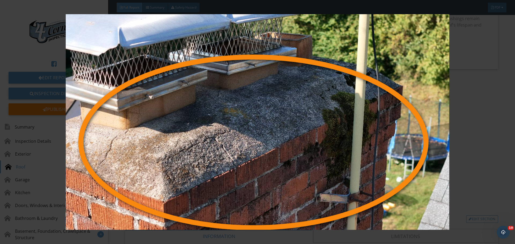
click at [220, 148] on img at bounding box center [257, 122] width 473 height 216
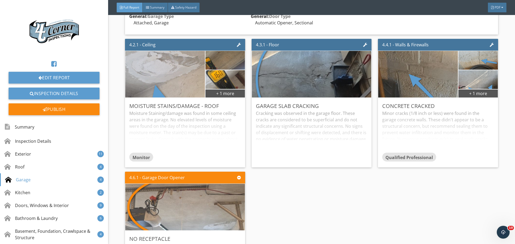
scroll to position [2603, 0]
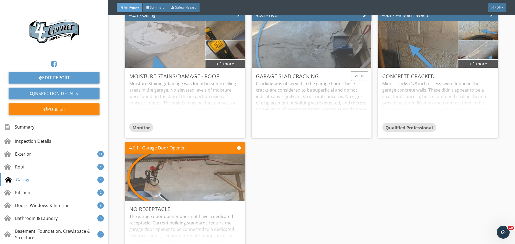
click at [312, 82] on img at bounding box center [311, 44] width 175 height 117
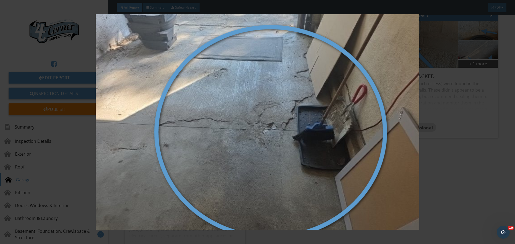
click at [312, 82] on img at bounding box center [257, 122] width 473 height 216
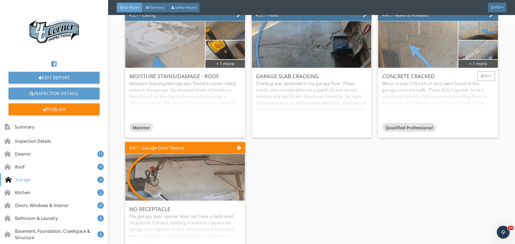
click at [417, 81] on img at bounding box center [418, 44] width 175 height 117
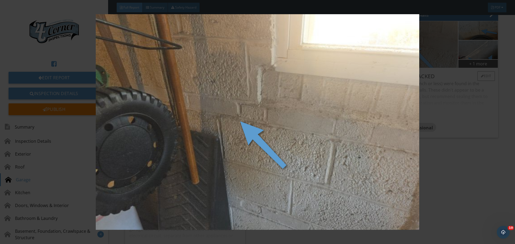
click at [417, 81] on img at bounding box center [257, 122] width 473 height 216
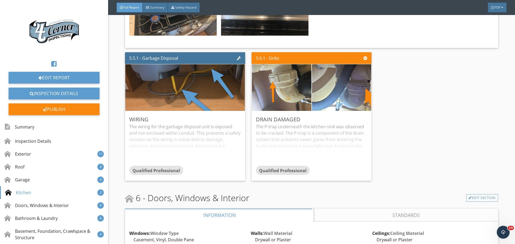
scroll to position [3247, 0]
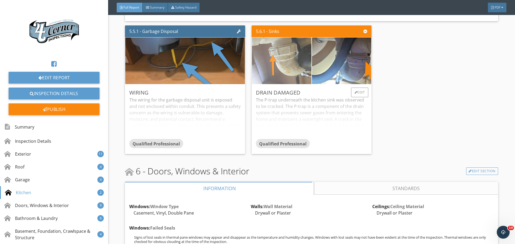
click at [289, 98] on img at bounding box center [282, 60] width 78 height 117
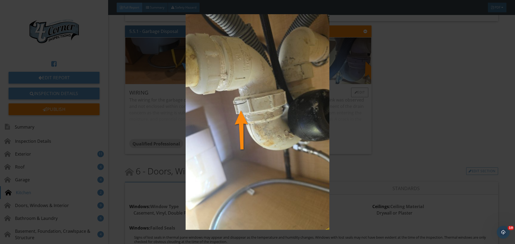
click at [289, 98] on img at bounding box center [257, 122] width 473 height 216
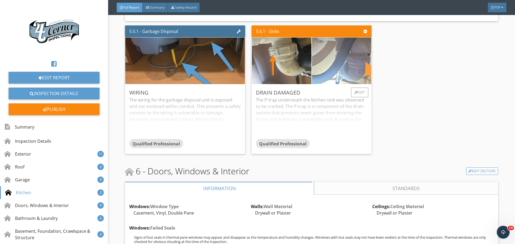
click at [334, 95] on img at bounding box center [341, 60] width 149 height 99
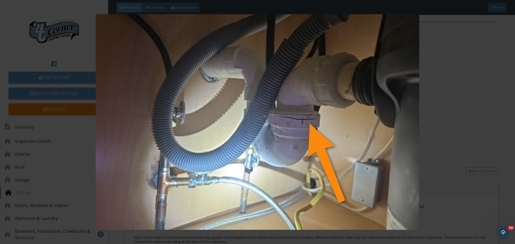
click at [334, 95] on img at bounding box center [257, 122] width 473 height 216
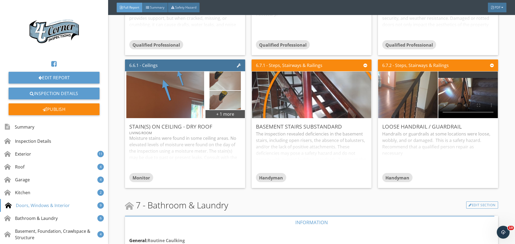
scroll to position [3757, 0]
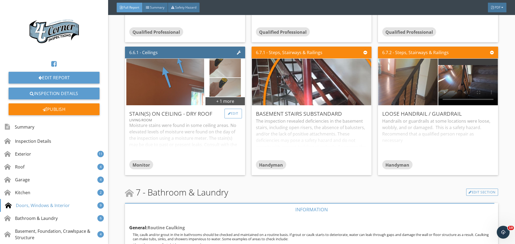
click at [228, 115] on div at bounding box center [229, 113] width 3 height 3
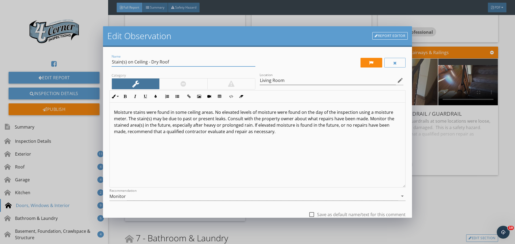
drag, startPoint x: 151, startPoint y: 62, endPoint x: 233, endPoint y: 67, distance: 82.0
click at [233, 67] on div "Name Stain(s) on Ceiling - Dry Roof" at bounding box center [184, 65] width 144 height 14
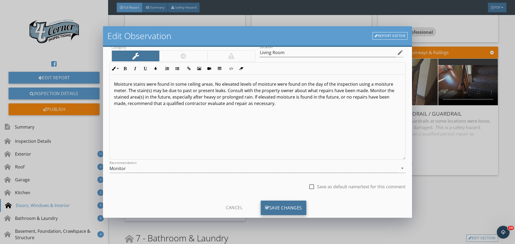
scroll to position [40, 0]
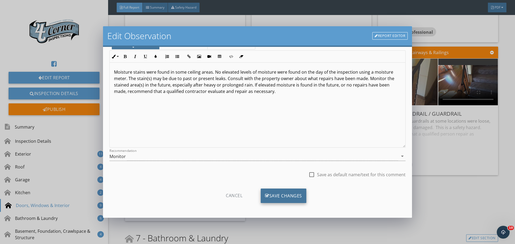
type input "Stain(s) on Ceiling - Living Room"
click at [272, 195] on div "Save Changes" at bounding box center [284, 196] width 46 height 14
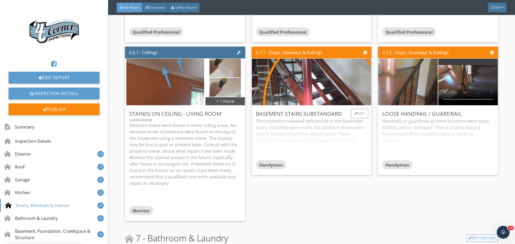
scroll to position [0, 0]
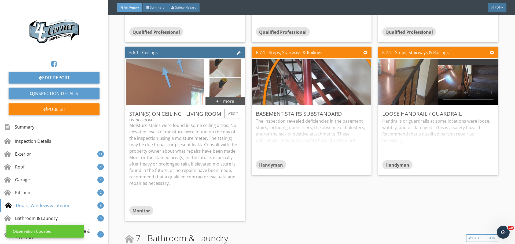
click at [186, 112] on img at bounding box center [165, 82] width 78 height 117
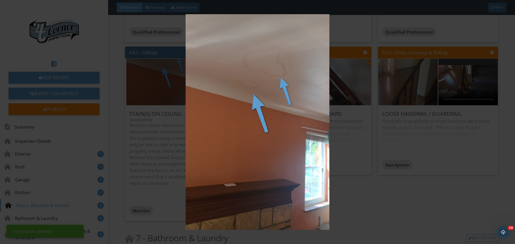
drag, startPoint x: 187, startPoint y: 112, endPoint x: 190, endPoint y: 114, distance: 4.2
click at [187, 112] on img at bounding box center [257, 122] width 473 height 216
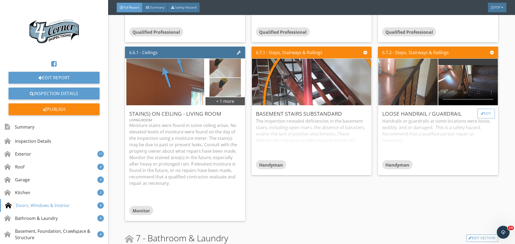
click at [483, 119] on div "Edit" at bounding box center [486, 114] width 17 height 10
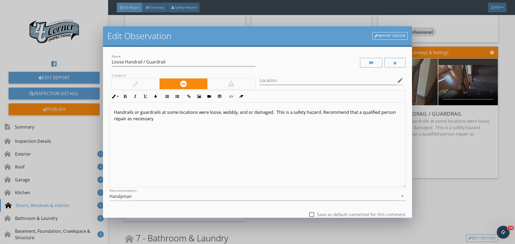
click at [271, 113] on p "Handrails or guardrails at some locations were loose, wobbly, and or damaged. T…" at bounding box center [257, 115] width 287 height 13
click at [297, 112] on p "Handrails or guardrails at some locations were loose, wobbly, and or damaged (s…" at bounding box center [257, 115] width 287 height 13
click at [312, 115] on p "Handrails or guardrails at some locations were loose, wobbly, and or damaged (s…" at bounding box center [257, 115] width 287 height 13
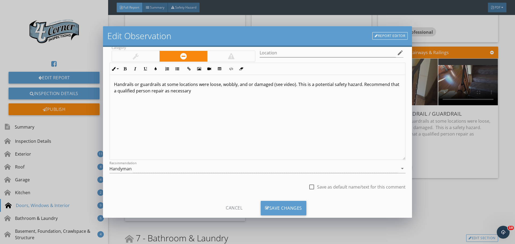
scroll to position [40, 0]
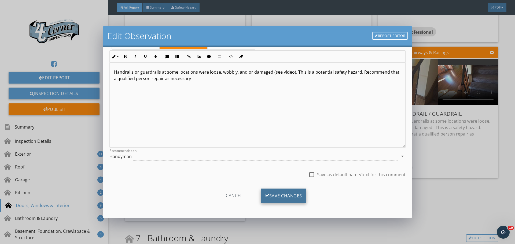
click at [289, 200] on div "Save Changes" at bounding box center [284, 196] width 46 height 14
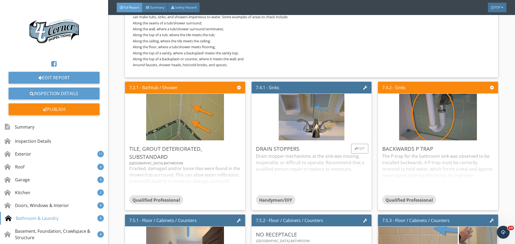
scroll to position [4052, 0]
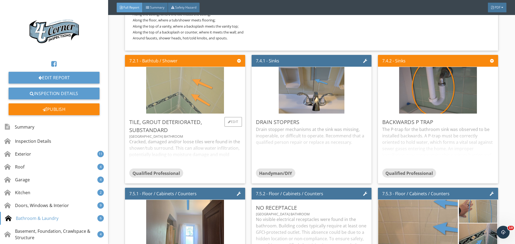
click at [215, 133] on img at bounding box center [185, 90] width 78 height 117
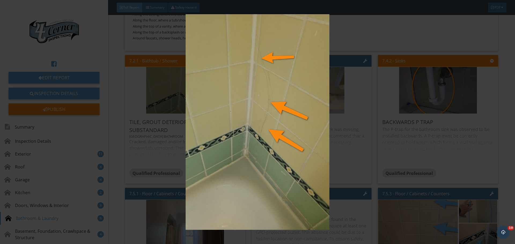
click at [215, 133] on img at bounding box center [257, 122] width 473 height 216
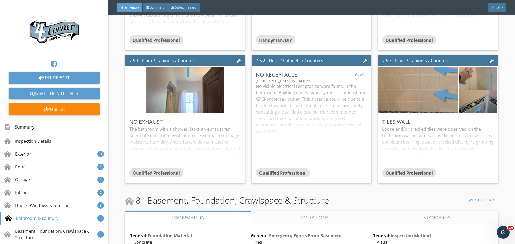
scroll to position [4186, 0]
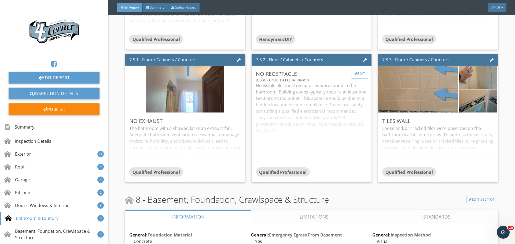
click at [355, 75] on div at bounding box center [356, 73] width 3 height 3
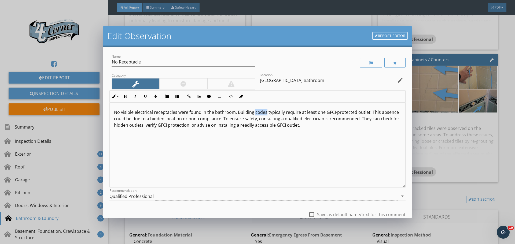
drag, startPoint x: 254, startPoint y: 113, endPoint x: 265, endPoint y: 112, distance: 11.3
click at [265, 112] on p "No visible electrical receptacles were found in the bathroom. Building codes ty…" at bounding box center [257, 118] width 287 height 19
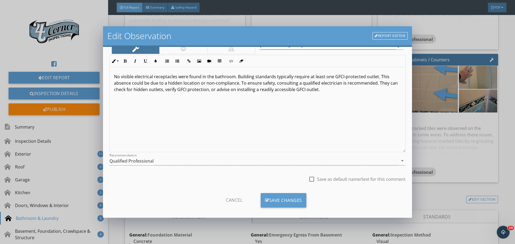
scroll to position [40, 0]
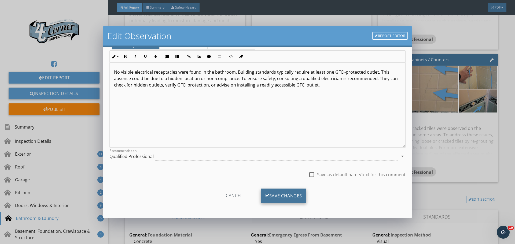
click at [281, 193] on div "Save Changes" at bounding box center [284, 196] width 46 height 14
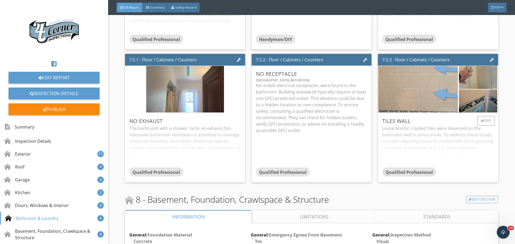
click at [415, 131] on img at bounding box center [418, 89] width 175 height 117
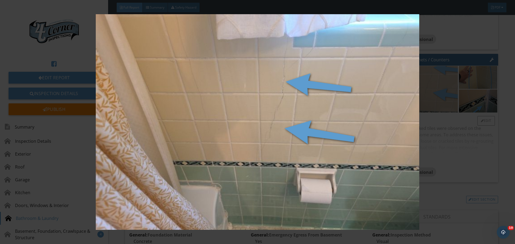
click at [415, 131] on img at bounding box center [257, 122] width 473 height 216
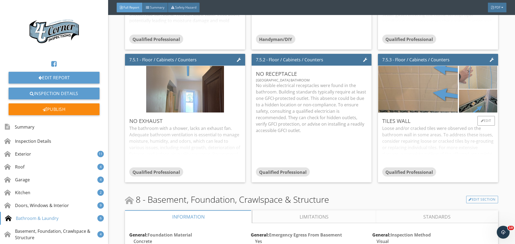
click at [467, 106] on img at bounding box center [478, 78] width 38 height 58
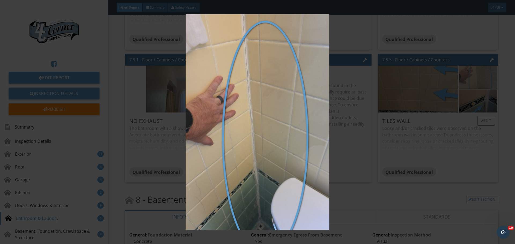
click at [467, 107] on img at bounding box center [257, 122] width 473 height 216
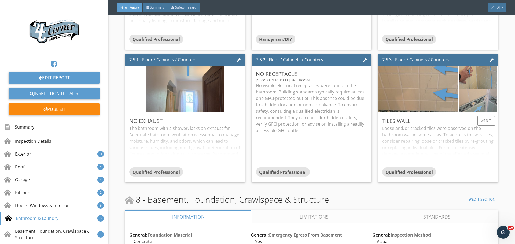
click at [471, 122] on img at bounding box center [478, 101] width 38 height 58
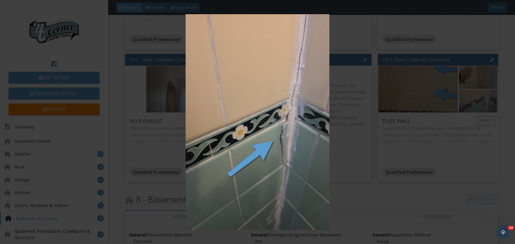
click at [471, 122] on img at bounding box center [257, 122] width 473 height 216
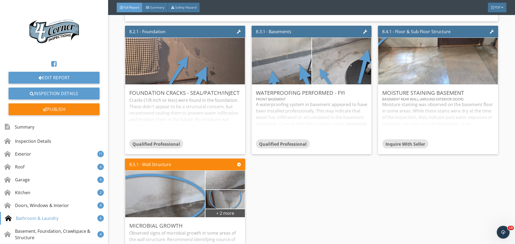
scroll to position [4482, 0]
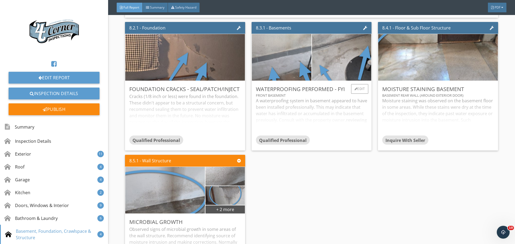
click at [320, 136] on div "A waterproofing system in basement appeared to have been installed professional…" at bounding box center [311, 117] width 111 height 38
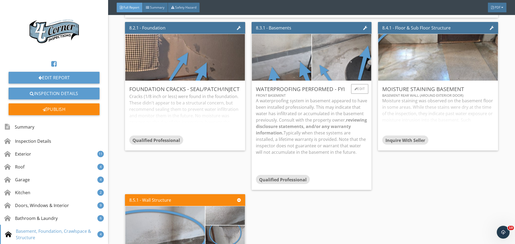
click at [321, 140] on p "A waterproofing system in basement appeared to have been installed professional…" at bounding box center [311, 127] width 111 height 58
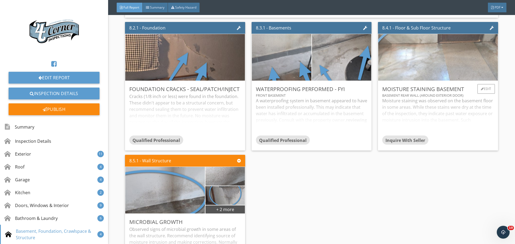
click at [432, 81] on img at bounding box center [438, 57] width 175 height 117
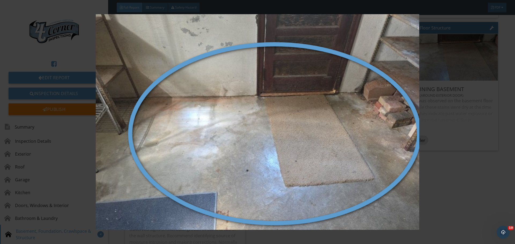
click at [432, 82] on img at bounding box center [257, 122] width 473 height 216
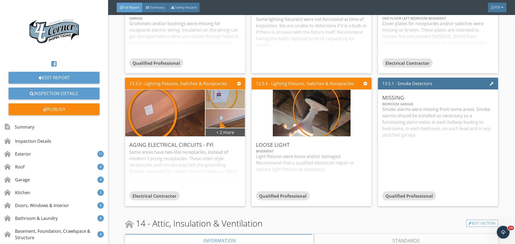
scroll to position [8212, 0]
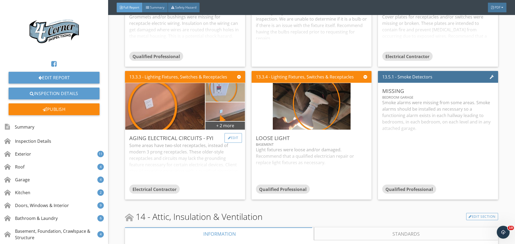
click at [231, 143] on div "Edit" at bounding box center [233, 138] width 17 height 10
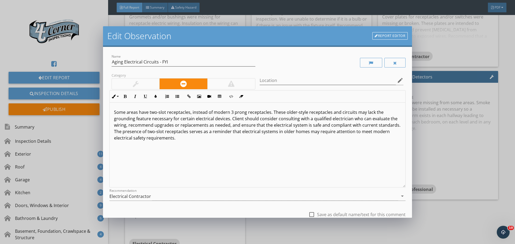
click at [133, 83] on div at bounding box center [136, 84] width 6 height 6
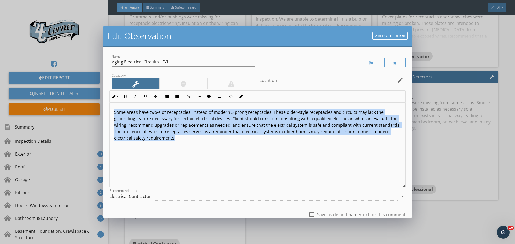
drag, startPoint x: 233, startPoint y: 143, endPoint x: 45, endPoint y: 110, distance: 191.3
click at [45, 110] on div "Edit Observation Report Editor Name Aging Electrical Circuits - FYI Category Lo…" at bounding box center [257, 122] width 515 height 244
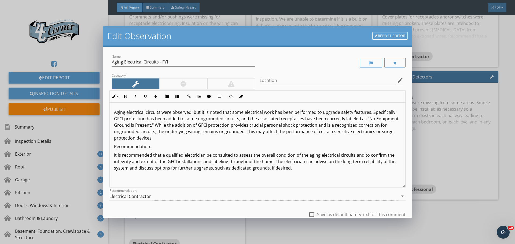
click at [150, 198] on div "Electrical Contractor" at bounding box center [130, 196] width 42 height 5
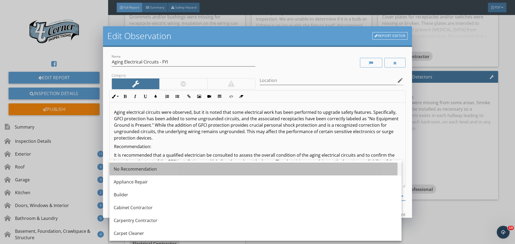
click at [132, 170] on div "No Recommendation" at bounding box center [256, 169] width 284 height 6
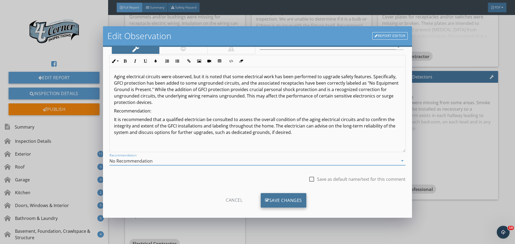
scroll to position [40, 0]
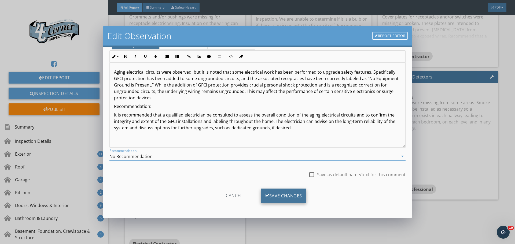
click at [274, 201] on div "Save Changes" at bounding box center [284, 196] width 46 height 14
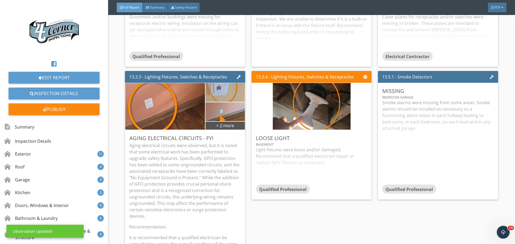
scroll to position [0, 0]
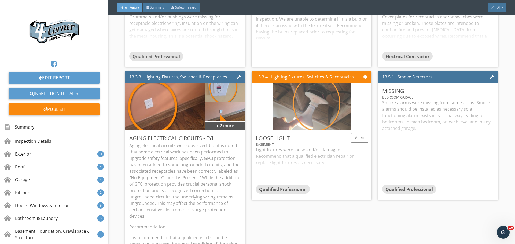
click at [327, 122] on img at bounding box center [312, 106] width 78 height 117
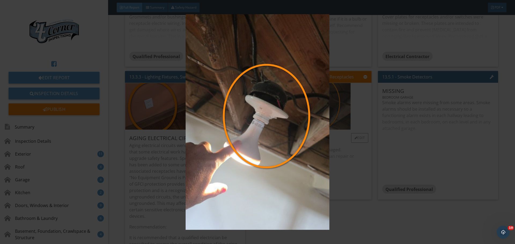
click at [327, 122] on img at bounding box center [257, 122] width 473 height 216
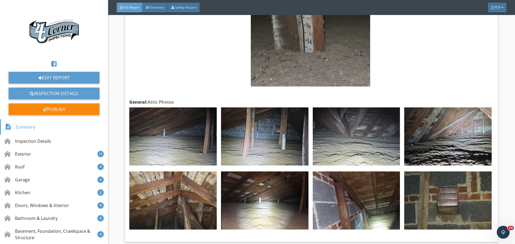
scroll to position [8637, 0]
click at [60, 93] on link "Inspection Details" at bounding box center [54, 94] width 91 height 12
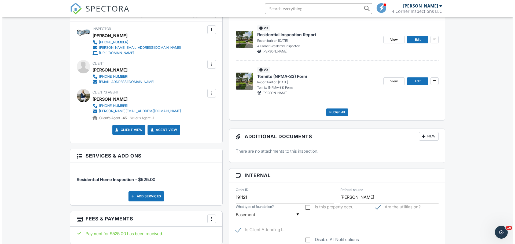
scroll to position [161, 0]
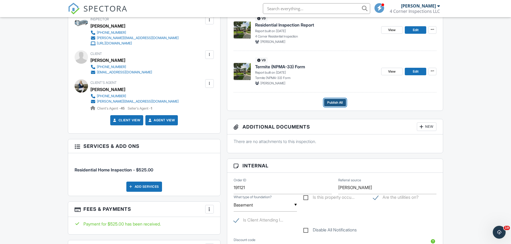
click at [340, 103] on span "Publish All" at bounding box center [335, 102] width 16 height 5
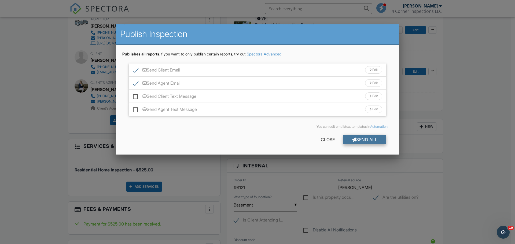
click at [358, 141] on div "Send All" at bounding box center [365, 140] width 43 height 10
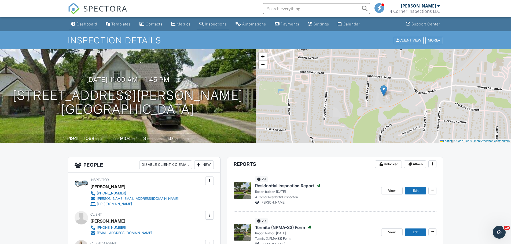
click at [93, 21] on link "Dashboard" at bounding box center [84, 24] width 30 height 10
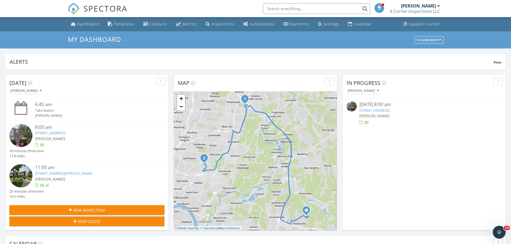
click at [25, 135] on img at bounding box center [20, 135] width 23 height 23
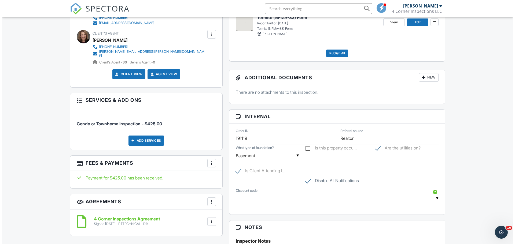
scroll to position [107, 0]
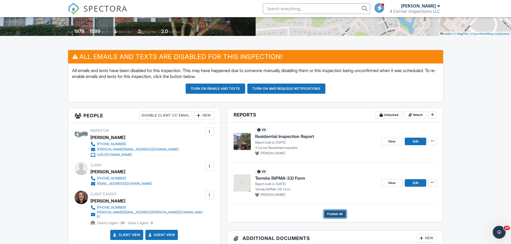
click at [328, 211] on button "Publish All" at bounding box center [335, 215] width 22 height 8
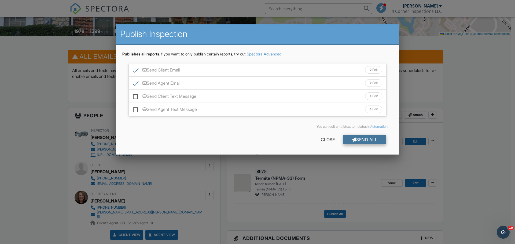
click at [357, 139] on div "Send All" at bounding box center [365, 140] width 43 height 10
